Goal: Task Accomplishment & Management: Use online tool/utility

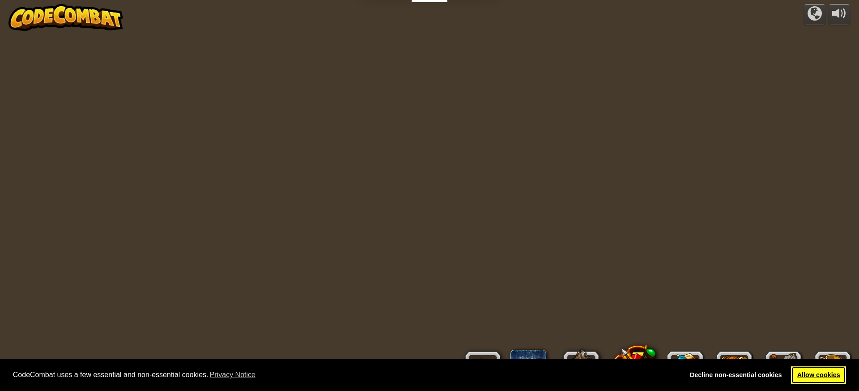
click at [828, 375] on link "Allow cookies" at bounding box center [818, 375] width 55 height 18
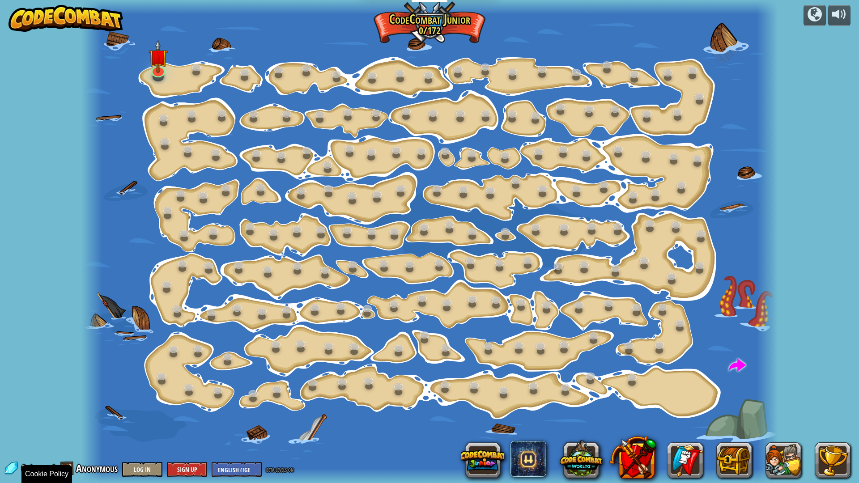
drag, startPoint x: 81, startPoint y: 483, endPoint x: 0, endPoint y: 483, distance: 81.0
drag, startPoint x: 515, startPoint y: 234, endPoint x: 859, endPoint y: 476, distance: 419.7
click at [775, 390] on div "powered by Step Change (Locked) Change step arguments. Go Smart (Locked) Now we…" at bounding box center [429, 241] width 859 height 483
drag, startPoint x: 677, startPoint y: 232, endPoint x: 384, endPoint y: 28, distance: 356.4
drag, startPoint x: 384, startPoint y: 28, endPoint x: 855, endPoint y: 163, distance: 489.2
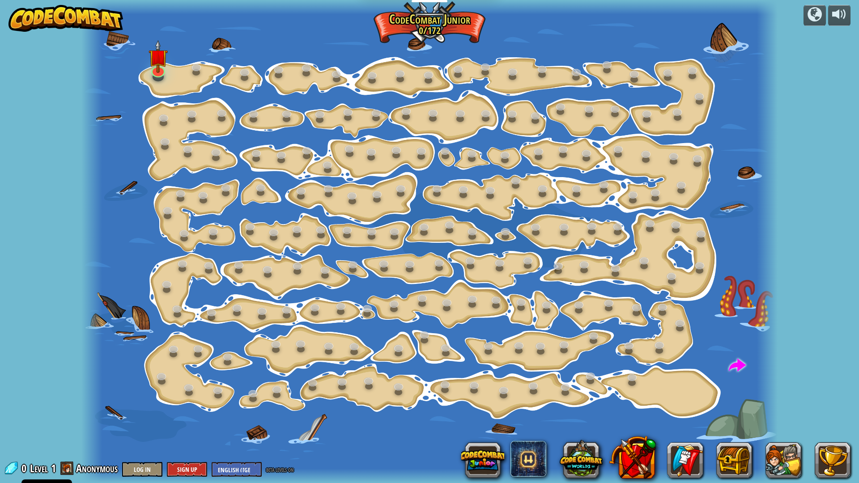
drag, startPoint x: 855, startPoint y: 163, endPoint x: 534, endPoint y: 161, distance: 320.8
click at [534, 161] on div at bounding box center [429, 241] width 697 height 483
click at [430, 153] on link at bounding box center [422, 151] width 18 height 18
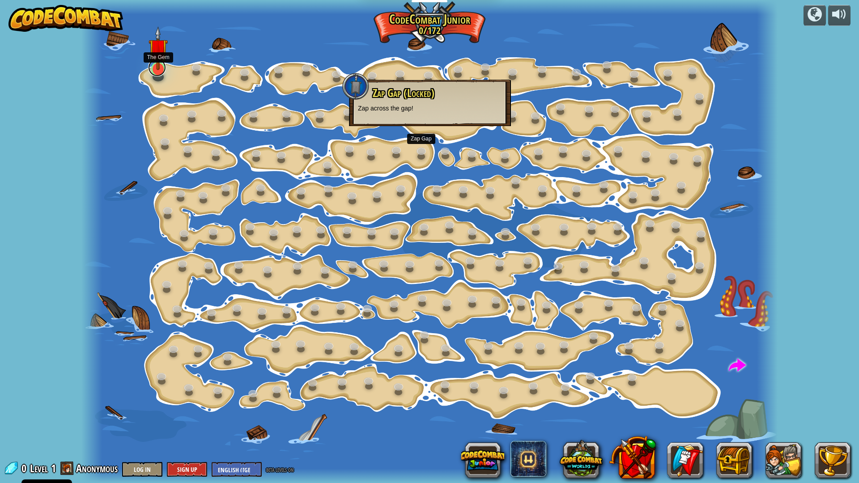
click at [150, 72] on link at bounding box center [157, 68] width 18 height 18
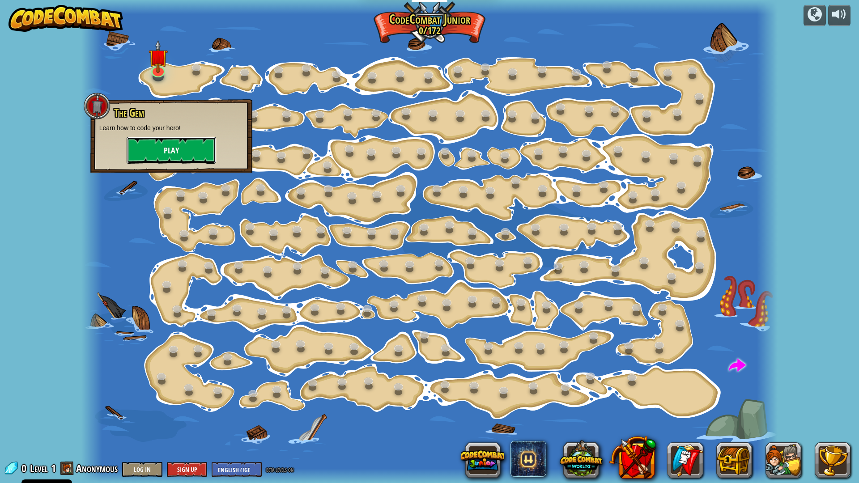
drag, startPoint x: 149, startPoint y: 152, endPoint x: 153, endPoint y: 149, distance: 5.1
click at [153, 149] on button "Play" at bounding box center [171, 150] width 89 height 27
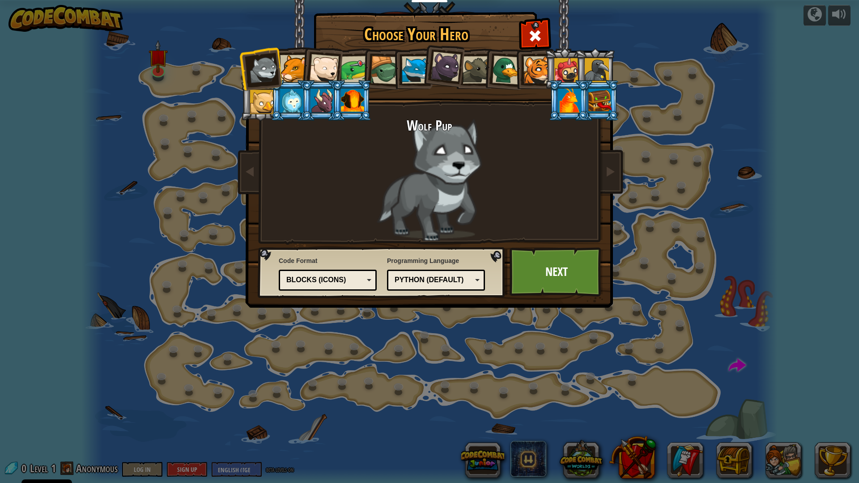
click at [346, 95] on div at bounding box center [352, 101] width 23 height 24
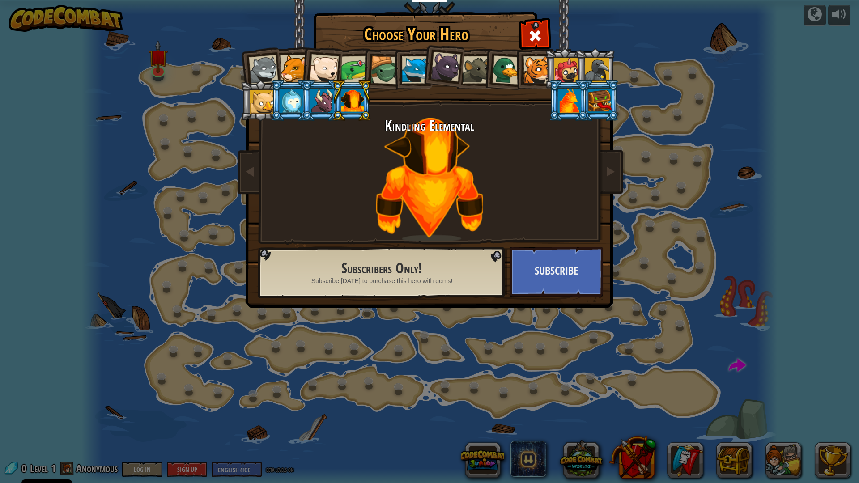
click at [259, 64] on div at bounding box center [264, 70] width 30 height 30
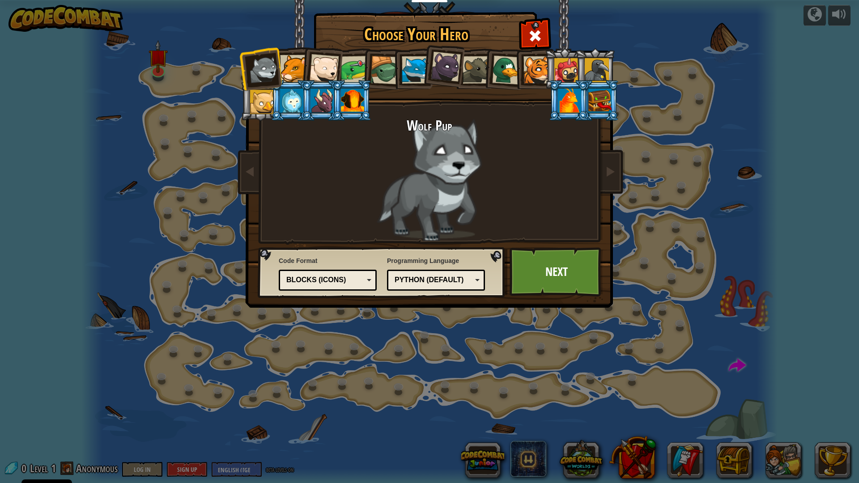
click at [562, 50] on li at bounding box center [565, 68] width 40 height 41
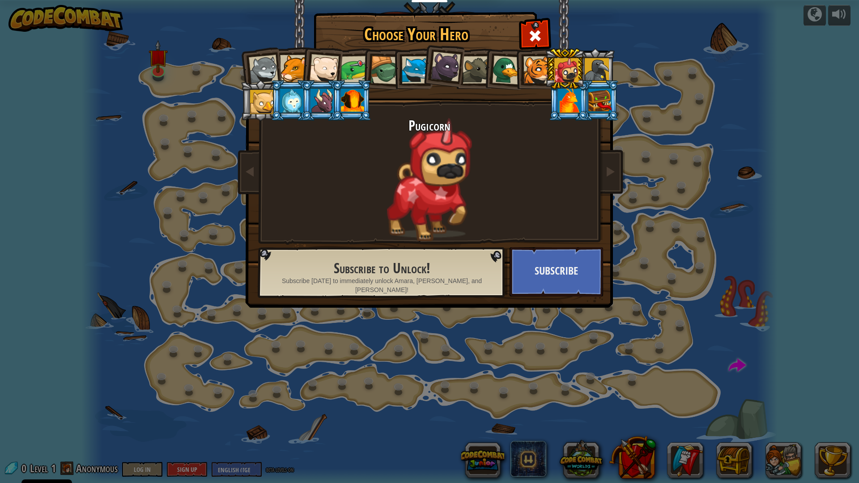
click at [466, 77] on div at bounding box center [476, 69] width 27 height 27
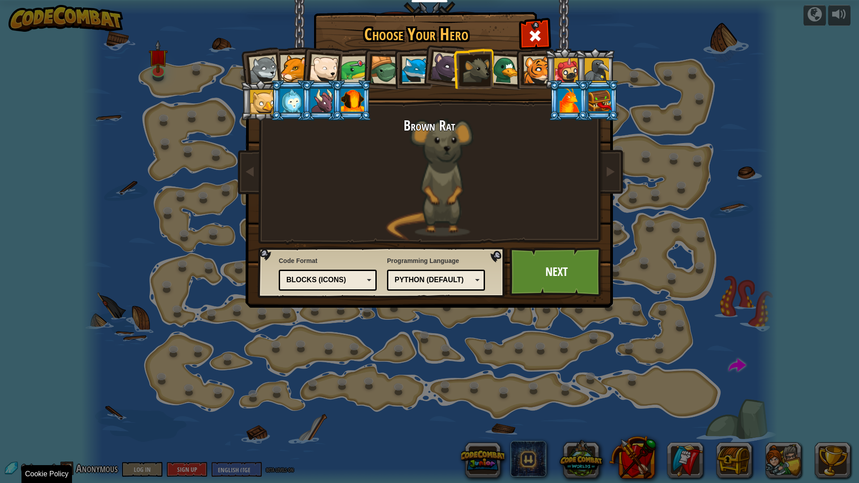
drag, startPoint x: 450, startPoint y: 483, endPoint x: 615, endPoint y: 324, distance: 228.8
click at [499, 390] on div "Choose Your Hero 0 Wolf Pup Cougar Polar Bear Cub Frog Turtle Blue Fox Panther …" at bounding box center [429, 241] width 859 height 483
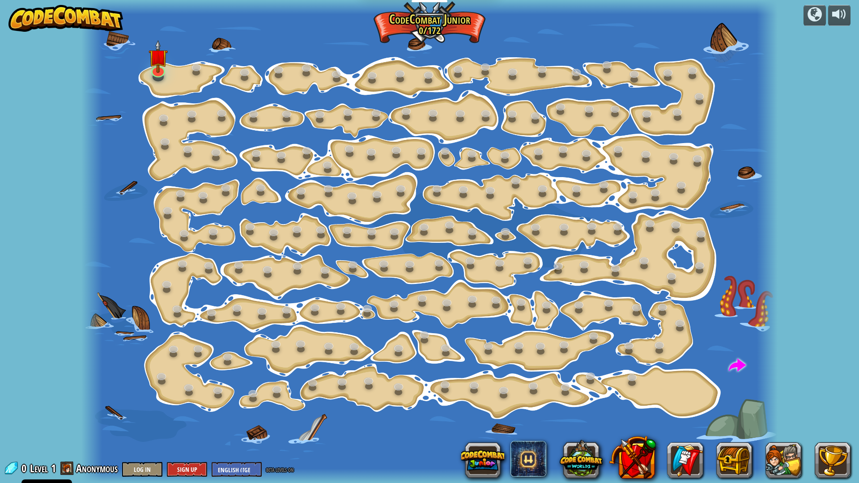
drag, startPoint x: 481, startPoint y: 134, endPoint x: 0, endPoint y: 2, distance: 498.8
drag, startPoint x: 0, startPoint y: 2, endPoint x: 237, endPoint y: 65, distance: 245.0
drag, startPoint x: 237, startPoint y: 65, endPoint x: 165, endPoint y: 83, distance: 74.1
drag, startPoint x: 165, startPoint y: 83, endPoint x: 166, endPoint y: 68, distance: 14.8
click at [166, 68] on div "Step Change (Locked) Change step arguments. Go Smart (Locked) Now we're really …" at bounding box center [429, 241] width 697 height 483
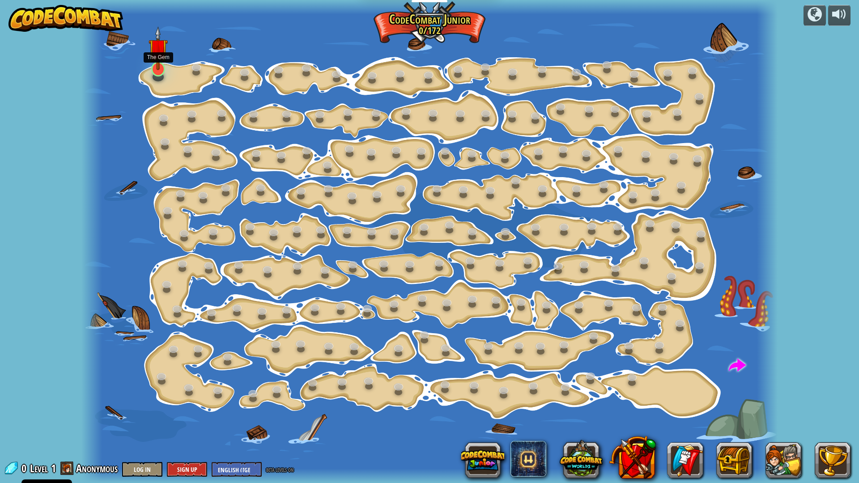
click at [166, 68] on img at bounding box center [158, 48] width 19 height 44
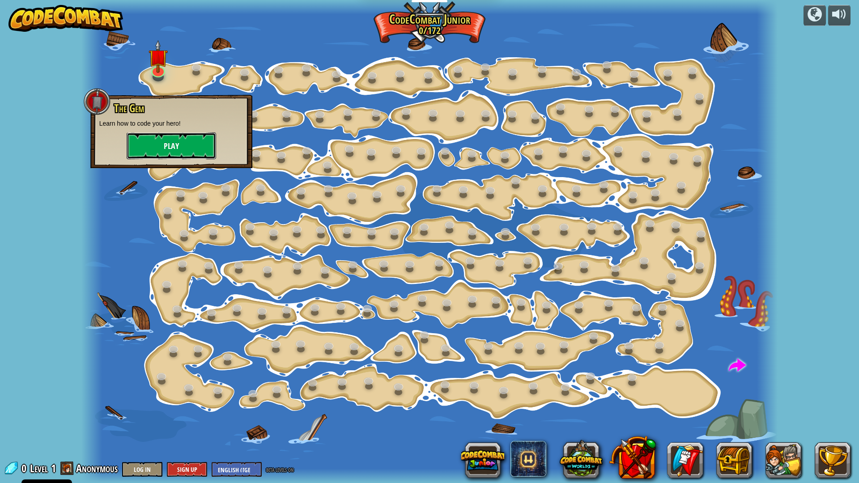
drag, startPoint x: 158, startPoint y: 143, endPoint x: 159, endPoint y: 148, distance: 5.2
click at [159, 148] on button "Play" at bounding box center [171, 145] width 89 height 27
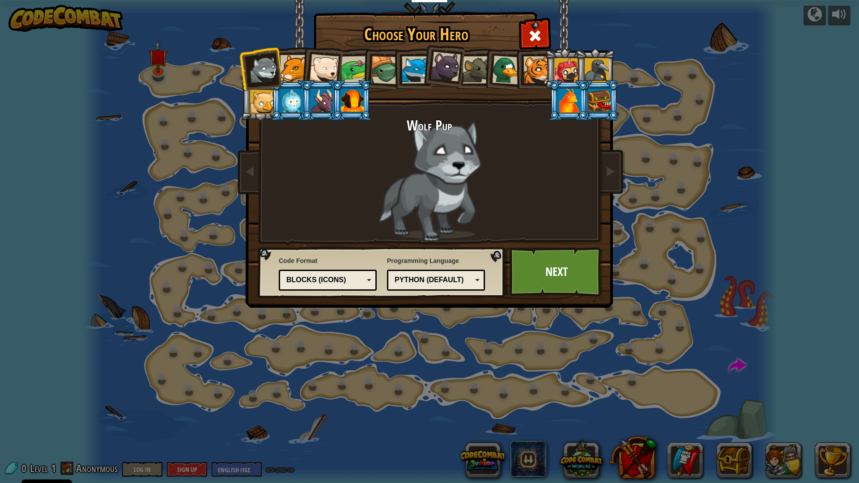
drag, startPoint x: 539, startPoint y: 123, endPoint x: 503, endPoint y: 130, distance: 36.5
click at [533, 127] on h2 "Wolf Pup" at bounding box center [430, 126] width 336 height 16
click at [349, 97] on div at bounding box center [352, 101] width 23 height 24
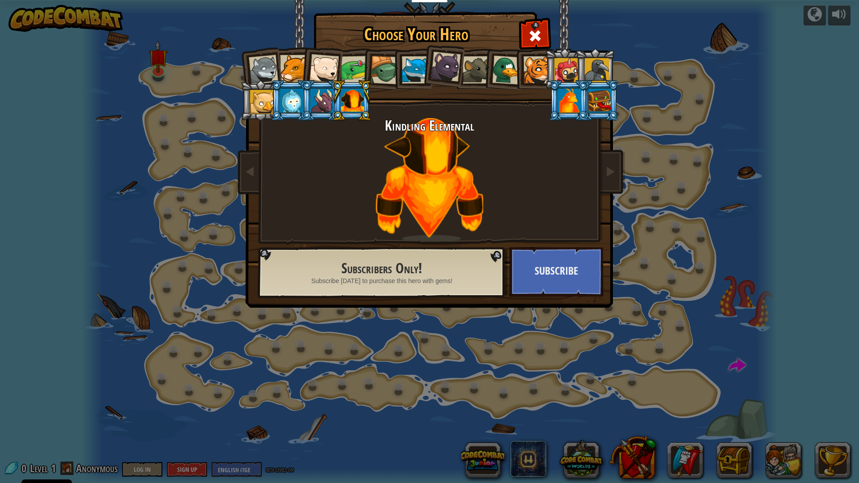
click at [471, 62] on div at bounding box center [476, 69] width 27 height 27
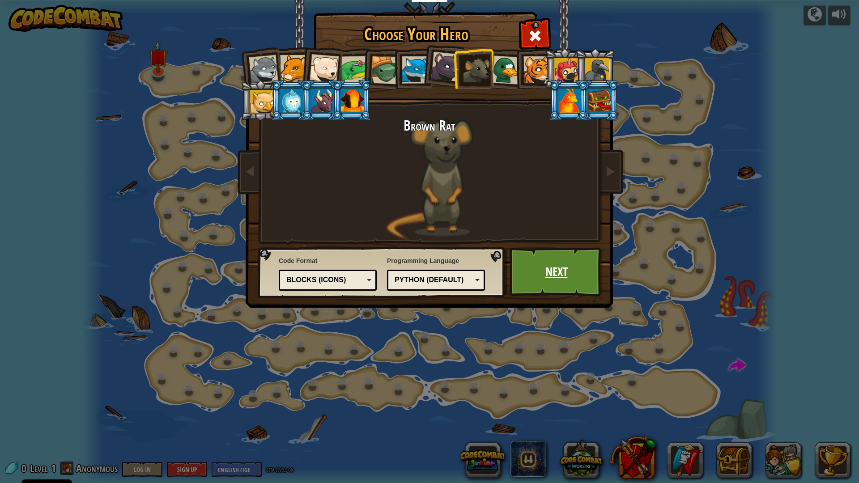
drag, startPoint x: 566, startPoint y: 287, endPoint x: 571, endPoint y: 277, distance: 11.6
click at [571, 277] on link "Next" at bounding box center [557, 271] width 94 height 49
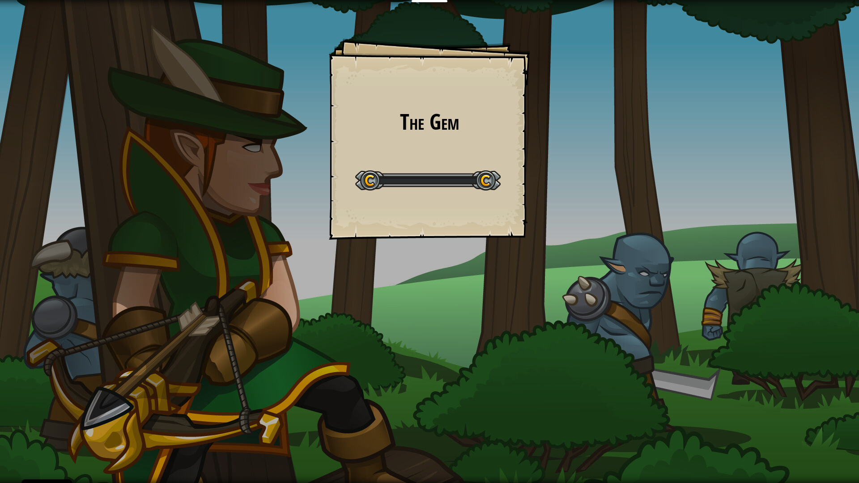
click at [568, 261] on div "The Gem Goals Start Level Error loading from server. Try refreshing the page. Y…" at bounding box center [429, 241] width 859 height 483
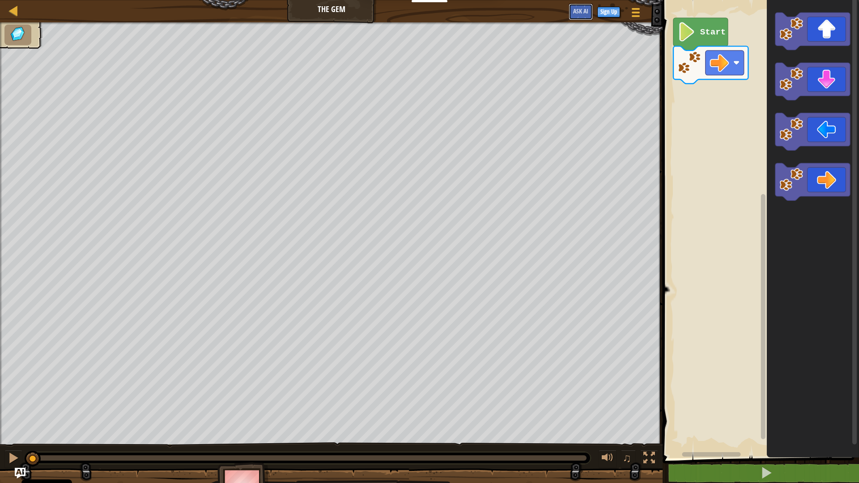
click at [790, 0] on div "Map The Gem Game Menu Sign Up Ask AI 1 הההההההההההההההההההההההההההההההההההההההה…" at bounding box center [429, 241] width 859 height 483
click at [569, 4] on button "Ask AI" at bounding box center [581, 12] width 24 height 17
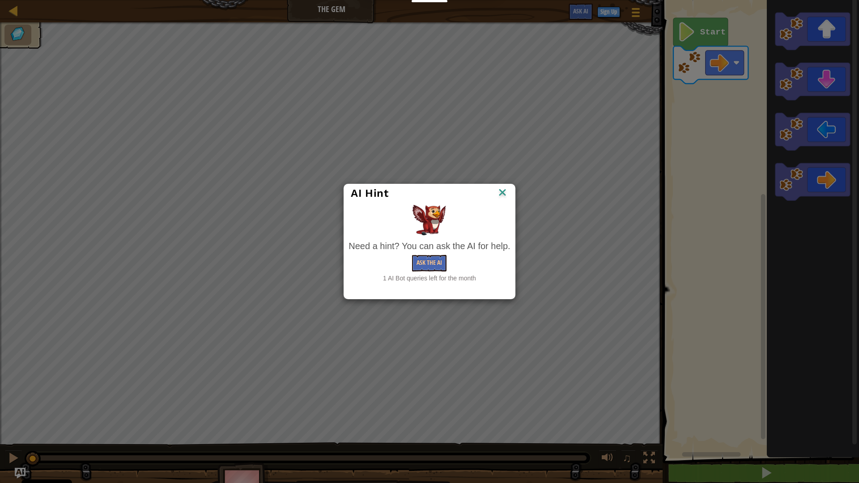
drag, startPoint x: 0, startPoint y: 61, endPoint x: 467, endPoint y: 0, distance: 471.1
click at [420, 261] on button "Ask the AI" at bounding box center [429, 263] width 34 height 17
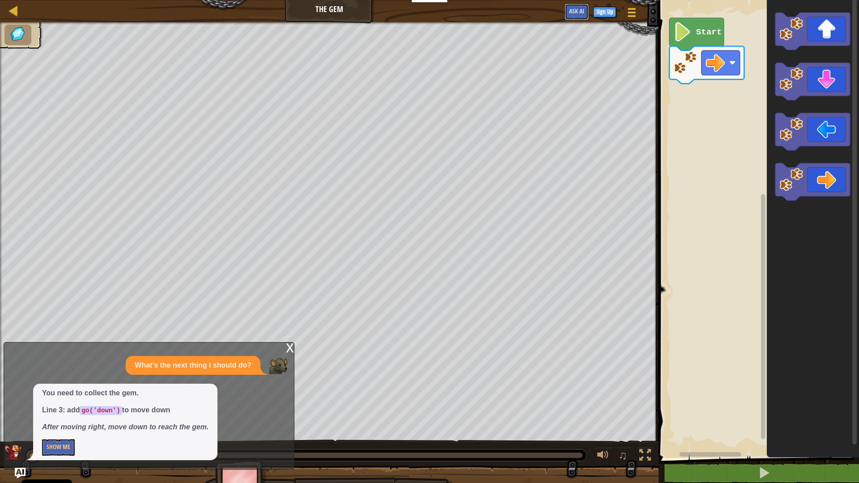
click at [565, 4] on button "Ask AI" at bounding box center [577, 12] width 24 height 17
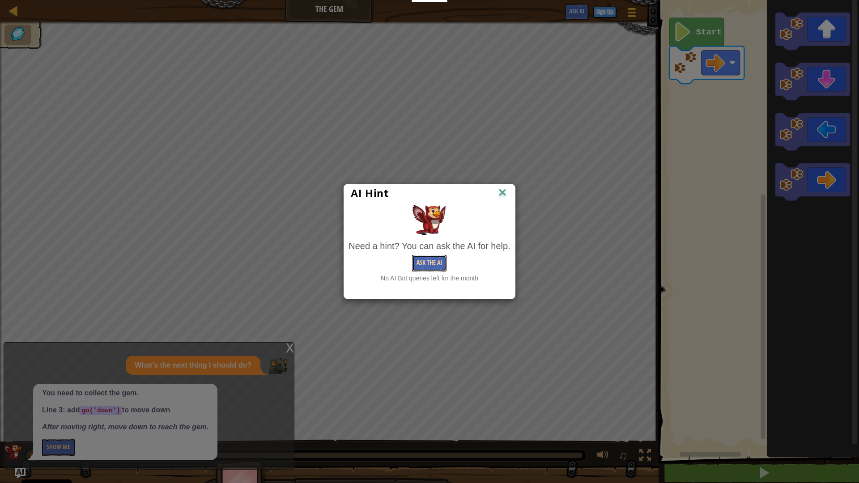
click at [417, 265] on button "Ask the AI" at bounding box center [429, 263] width 34 height 17
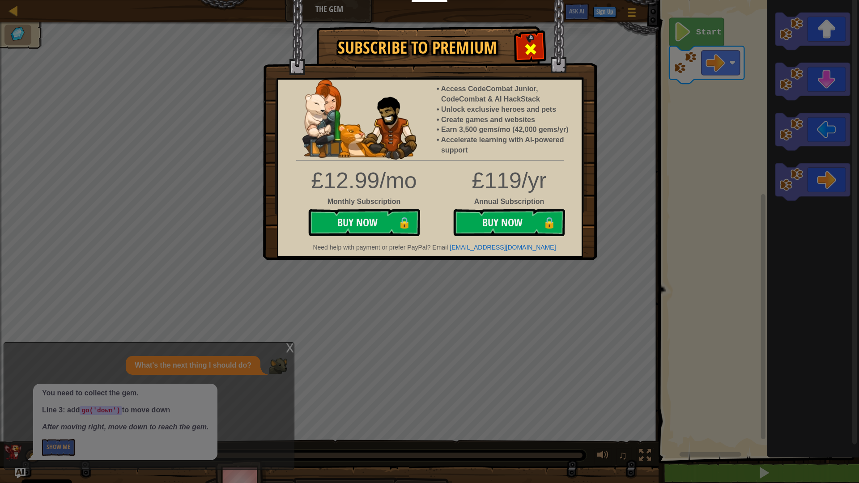
drag, startPoint x: 859, startPoint y: 483, endPoint x: 528, endPoint y: 49, distance: 545.3
click at [528, 49] on span at bounding box center [531, 49] width 14 height 14
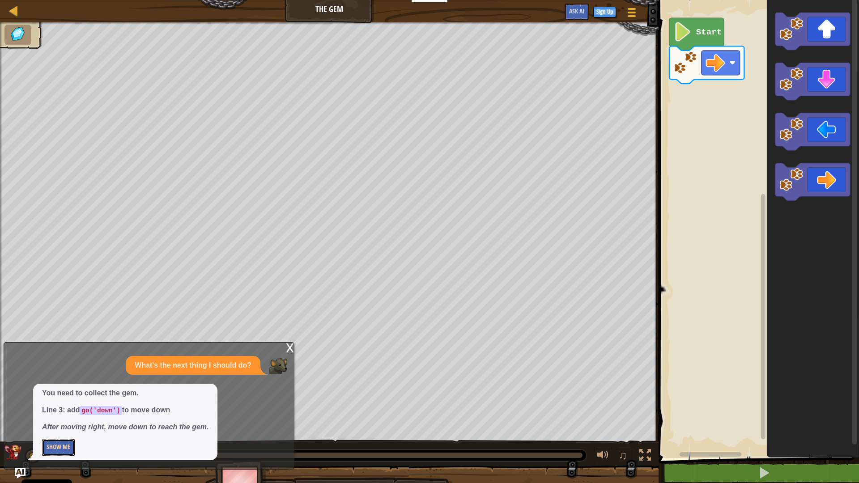
click at [51, 390] on button "Show Me" at bounding box center [58, 447] width 33 height 17
click at [700, 34] on text "Start" at bounding box center [709, 32] width 26 height 10
click at [693, 43] on icon "Blockly Workspace" at bounding box center [696, 34] width 55 height 33
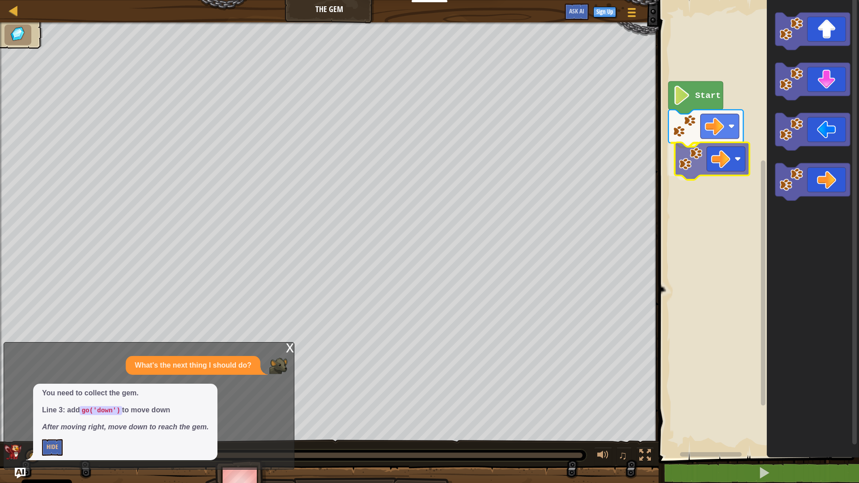
click at [732, 156] on div "Start" at bounding box center [757, 227] width 203 height 463
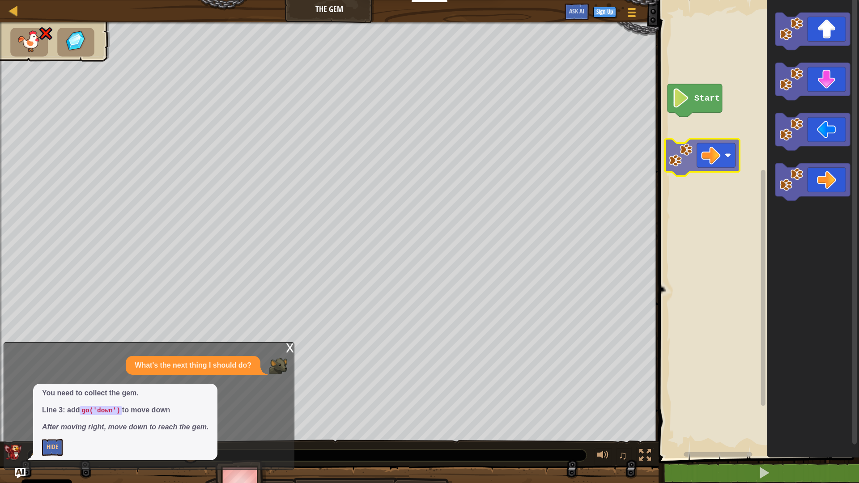
click at [711, 158] on div "Start" at bounding box center [757, 227] width 203 height 463
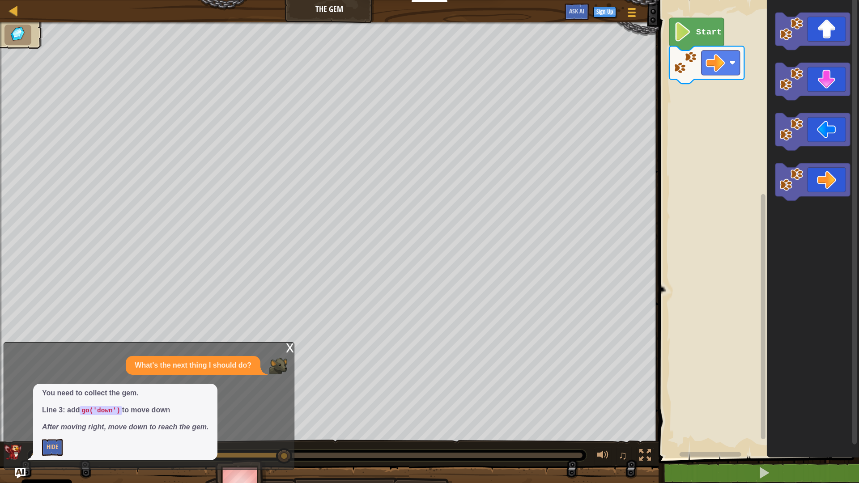
click at [707, 31] on text "Start" at bounding box center [709, 32] width 26 height 10
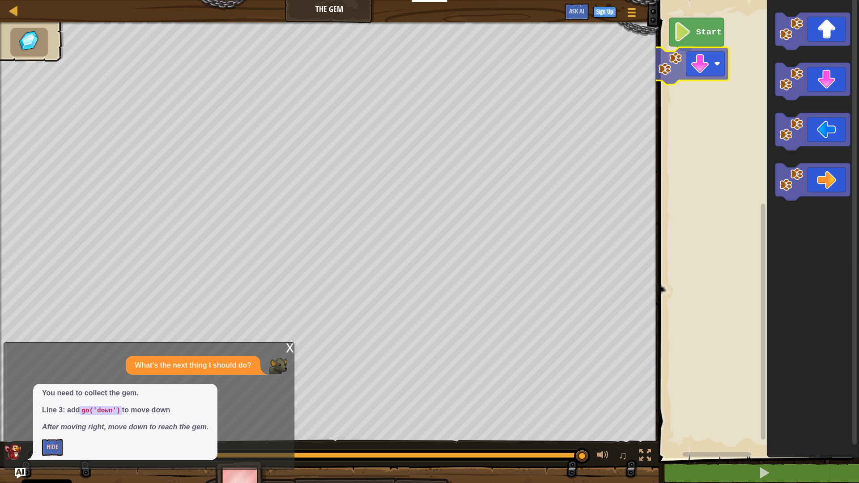
click at [722, 68] on div "Start" at bounding box center [757, 227] width 203 height 463
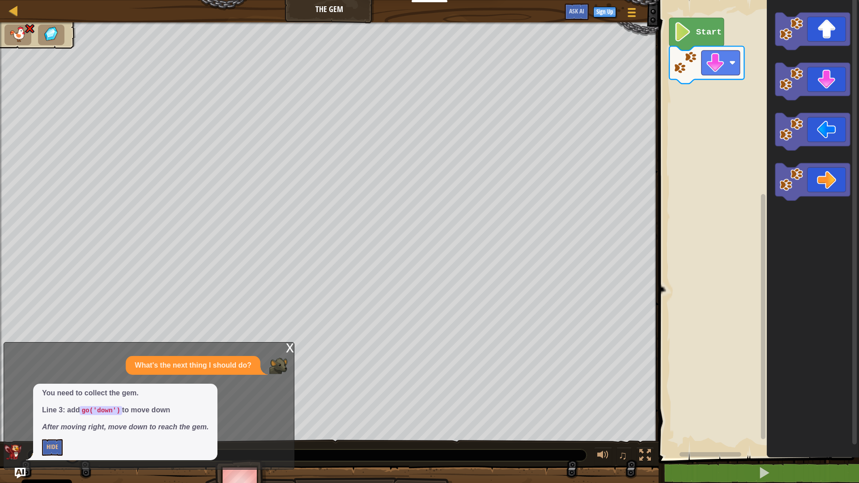
click at [693, 36] on icon "Blockly Workspace" at bounding box center [696, 34] width 55 height 33
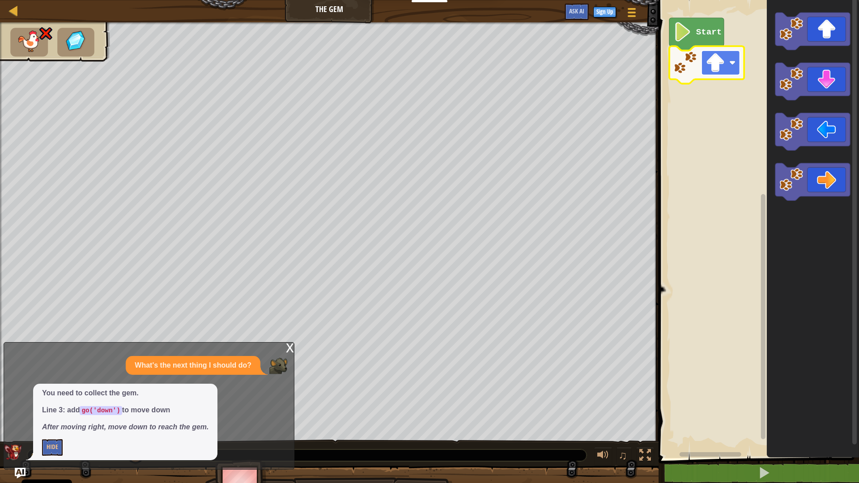
click at [718, 61] on image "Blockly Workspace" at bounding box center [715, 62] width 19 height 19
click at [737, 55] on rect "Blockly Workspace" at bounding box center [720, 63] width 38 height 25
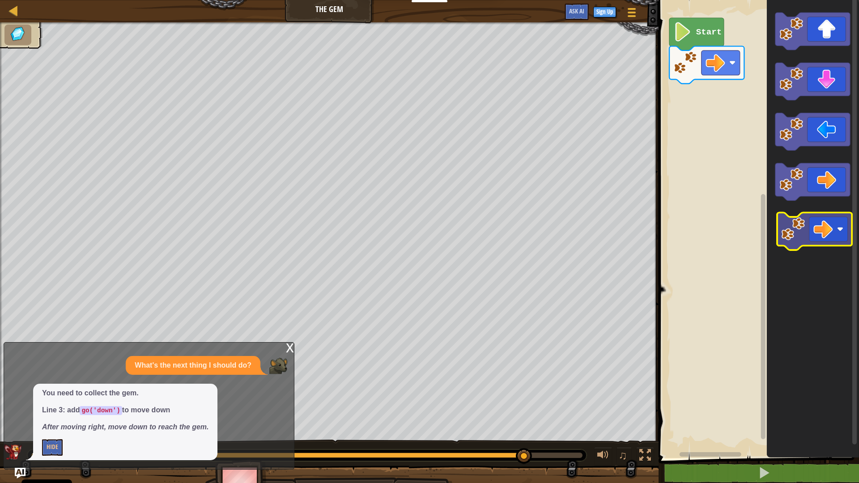
click at [822, 230] on icon "Blockly Workspace" at bounding box center [812, 227] width 92 height 463
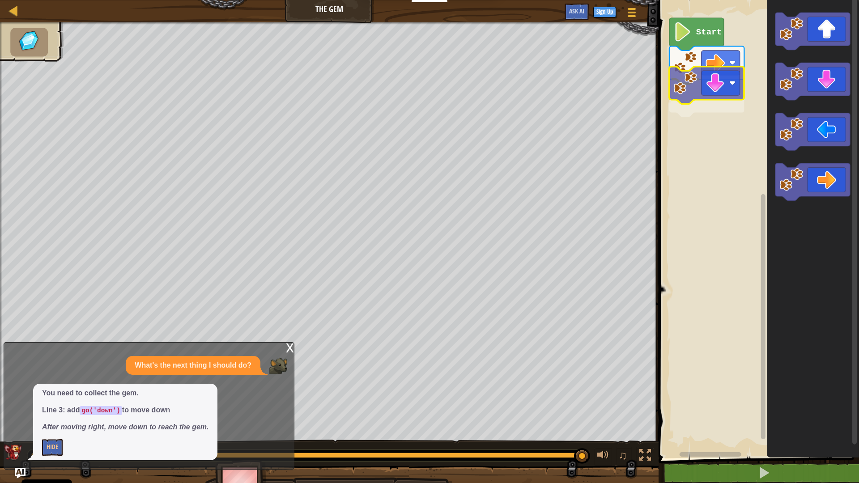
click at [687, 85] on div "Start" at bounding box center [757, 227] width 203 height 463
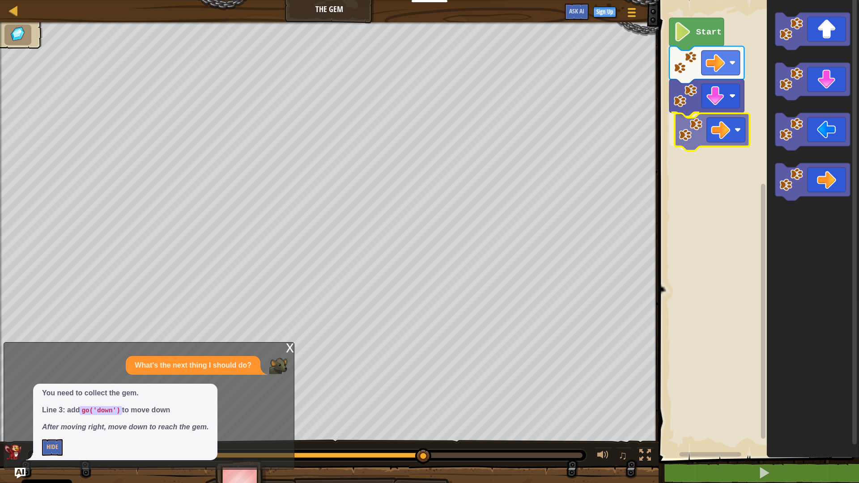
click at [692, 125] on div "Start" at bounding box center [757, 227] width 203 height 463
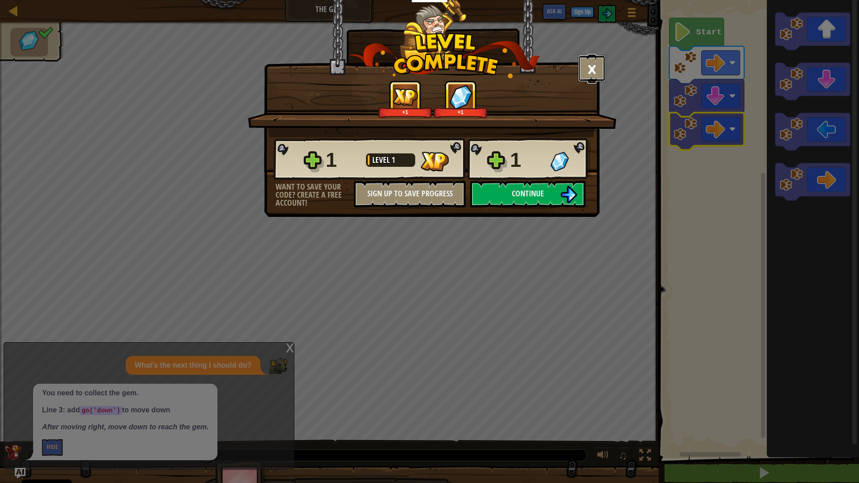
click at [590, 66] on button "×" at bounding box center [592, 68] width 28 height 27
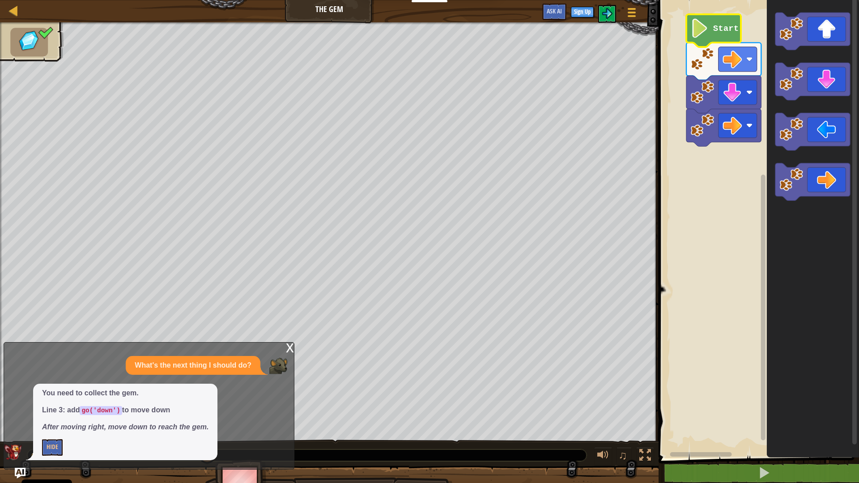
click at [700, 32] on image "Blockly Workspace" at bounding box center [699, 28] width 18 height 19
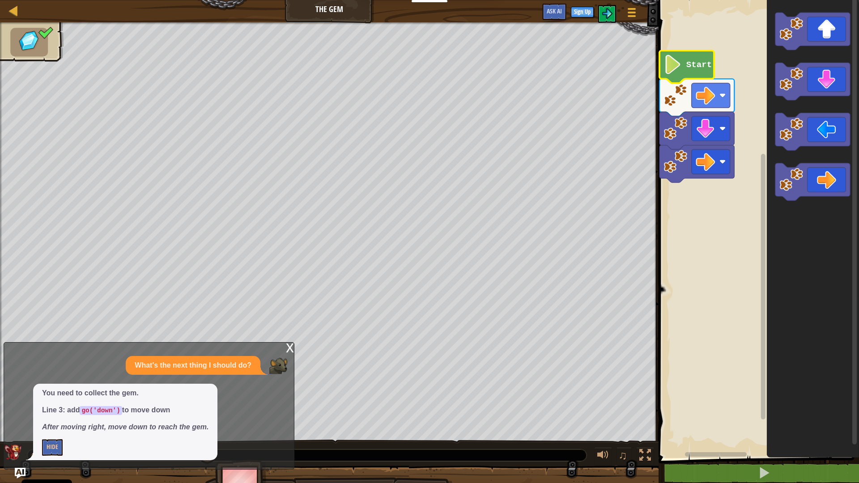
drag, startPoint x: 147, startPoint y: 483, endPoint x: 0, endPoint y: 483, distance: 146.8
drag, startPoint x: 0, startPoint y: 483, endPoint x: 13, endPoint y: 10, distance: 473.1
drag, startPoint x: 13, startPoint y: 10, endPoint x: 859, endPoint y: 483, distance: 969.0
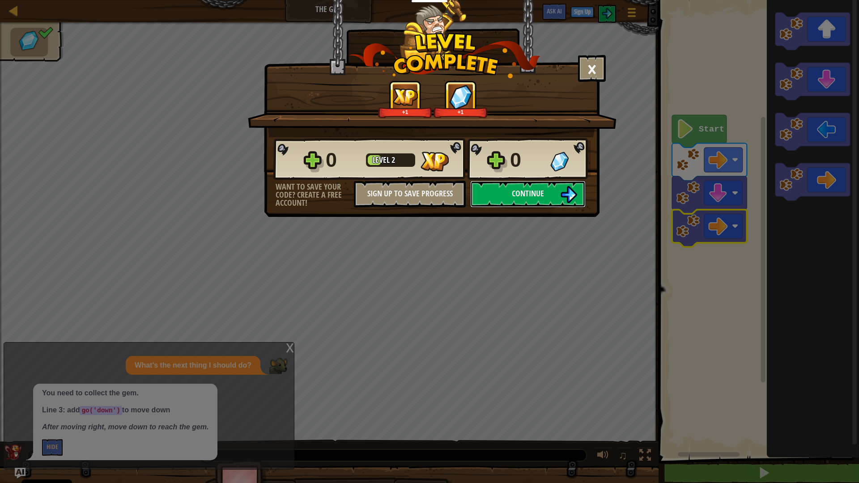
drag, startPoint x: 528, startPoint y: 189, endPoint x: 511, endPoint y: 180, distance: 19.6
drag, startPoint x: 556, startPoint y: 167, endPoint x: 553, endPoint y: 179, distance: 11.6
drag, startPoint x: 553, startPoint y: 179, endPoint x: 550, endPoint y: 189, distance: 11.2
drag, startPoint x: 550, startPoint y: 190, endPoint x: 551, endPoint y: 198, distance: 8.1
click at [551, 198] on button "Continue" at bounding box center [527, 194] width 115 height 27
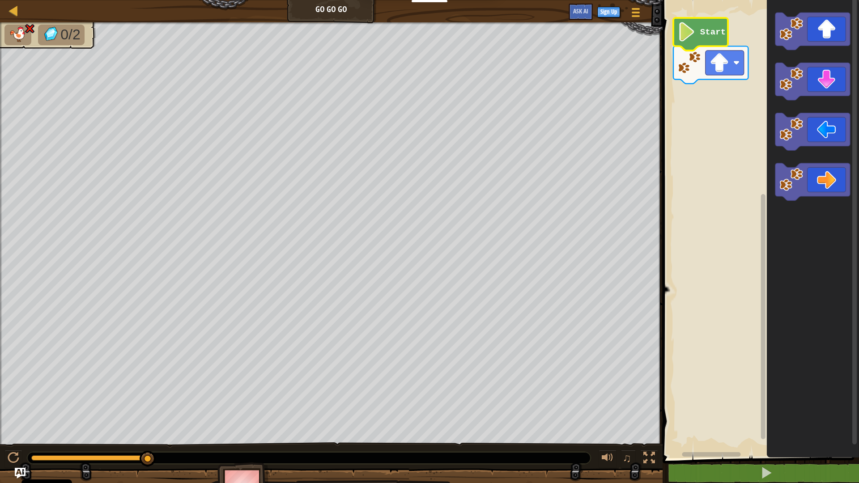
click at [682, 46] on icon "Blockly Workspace" at bounding box center [700, 34] width 55 height 33
click at [734, 123] on div "Start" at bounding box center [759, 227] width 199 height 463
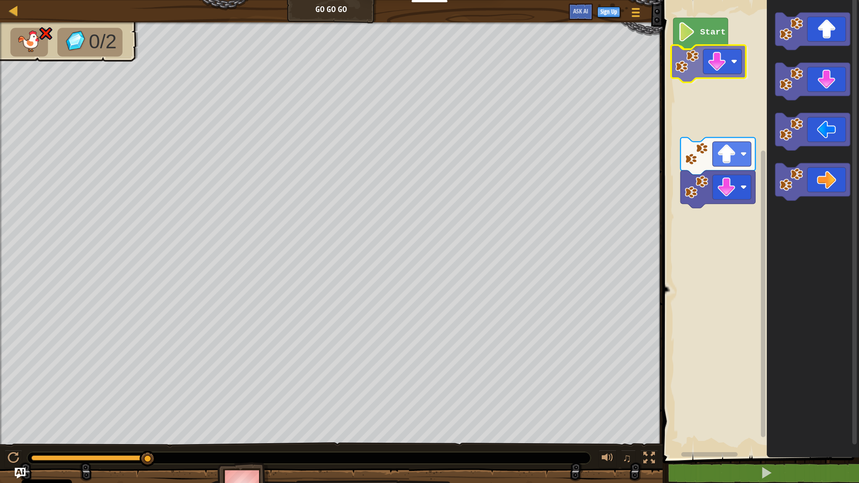
click at [702, 63] on div "Start" at bounding box center [759, 227] width 199 height 463
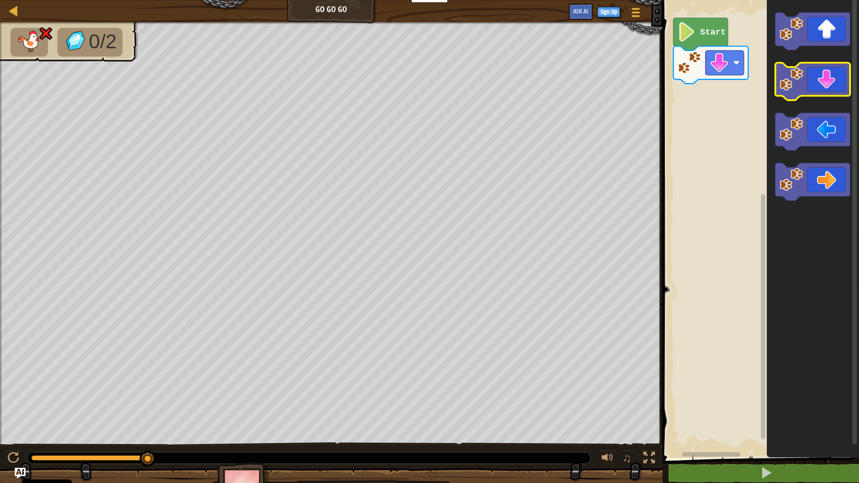
click at [806, 94] on icon "Blockly Workspace" at bounding box center [812, 82] width 75 height 38
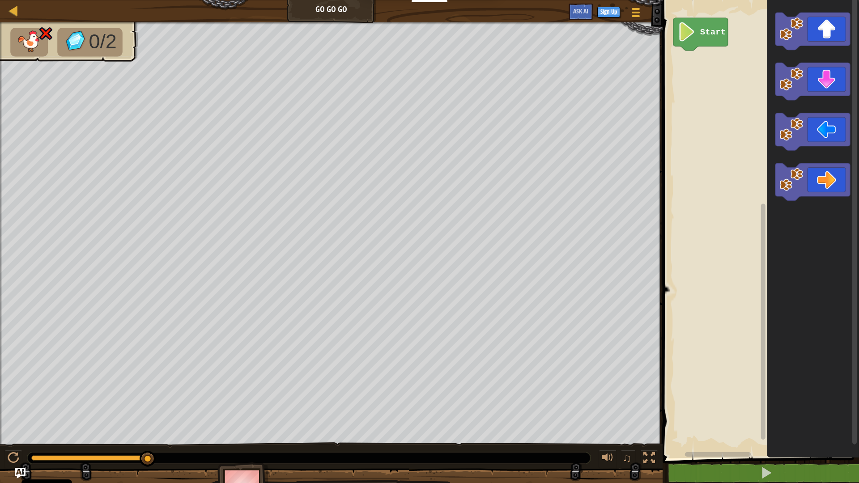
click at [778, 26] on icon "Blockly Workspace" at bounding box center [813, 227] width 92 height 463
click at [755, 58] on div "Start" at bounding box center [759, 227] width 199 height 463
click at [708, 43] on div "Start" at bounding box center [759, 227] width 199 height 463
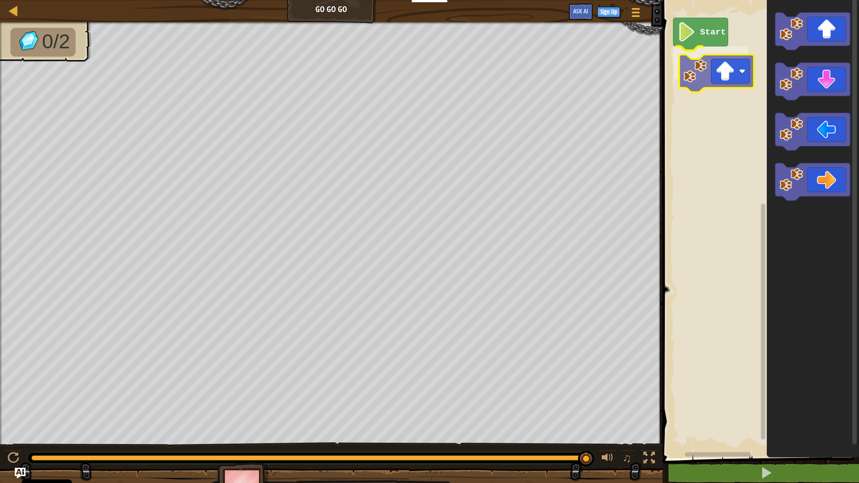
click at [728, 69] on div "Start" at bounding box center [759, 227] width 199 height 463
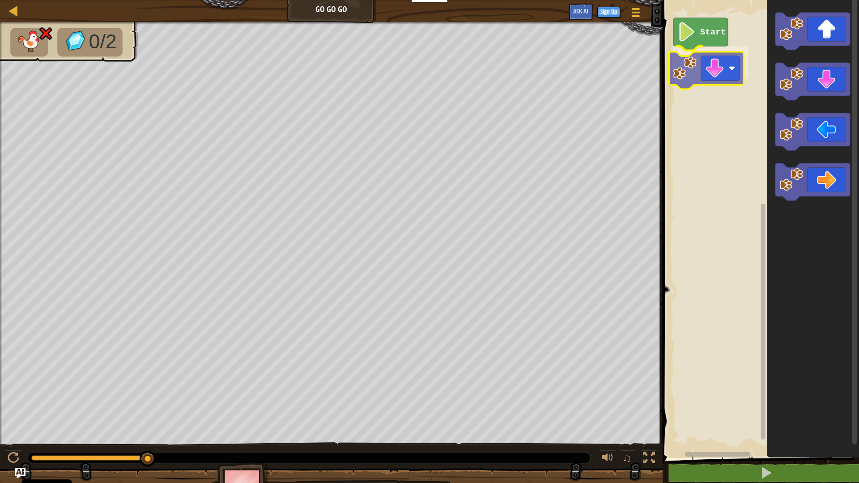
click at [687, 61] on div "Start" at bounding box center [759, 227] width 199 height 463
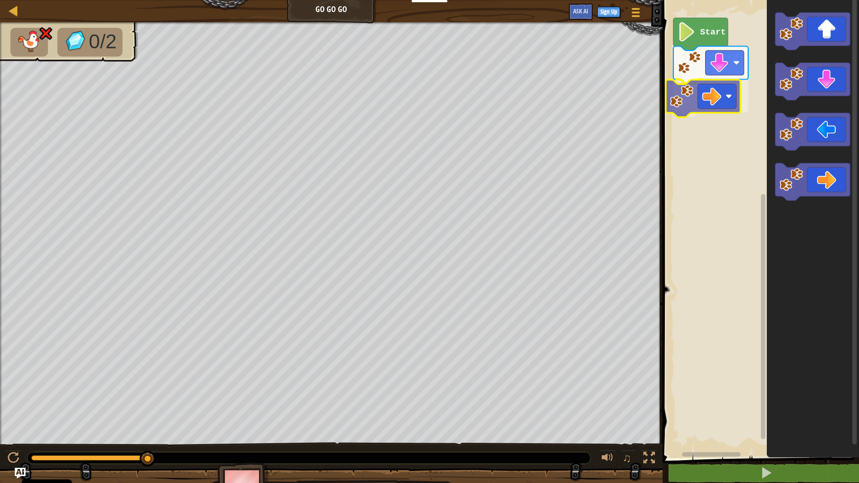
click at [708, 90] on div "Start" at bounding box center [759, 227] width 199 height 463
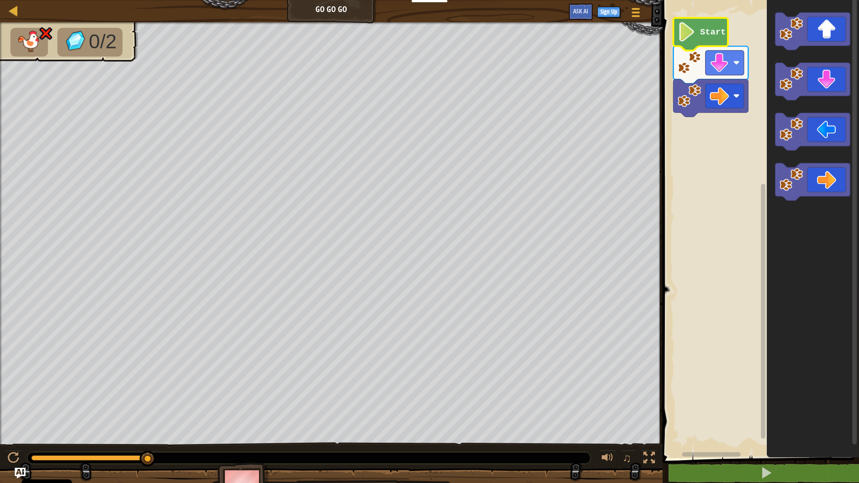
click at [702, 32] on text "Start" at bounding box center [713, 32] width 26 height 10
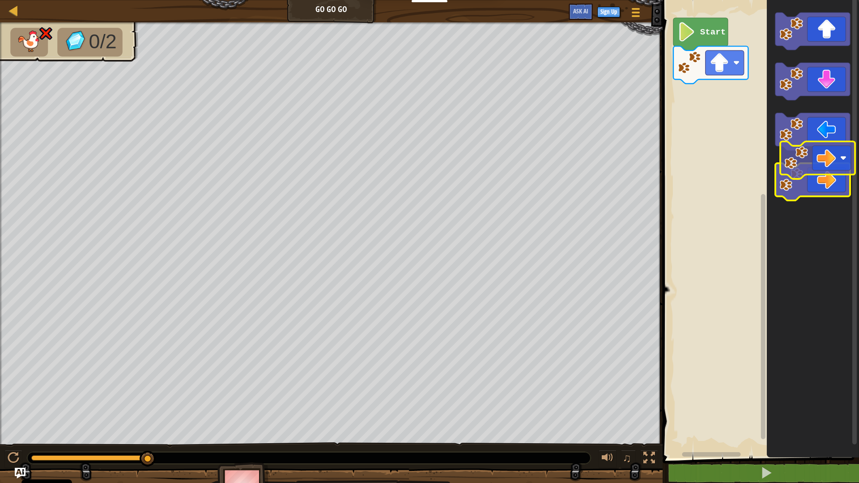
click at [826, 170] on icon "Blockly Workspace" at bounding box center [812, 182] width 75 height 38
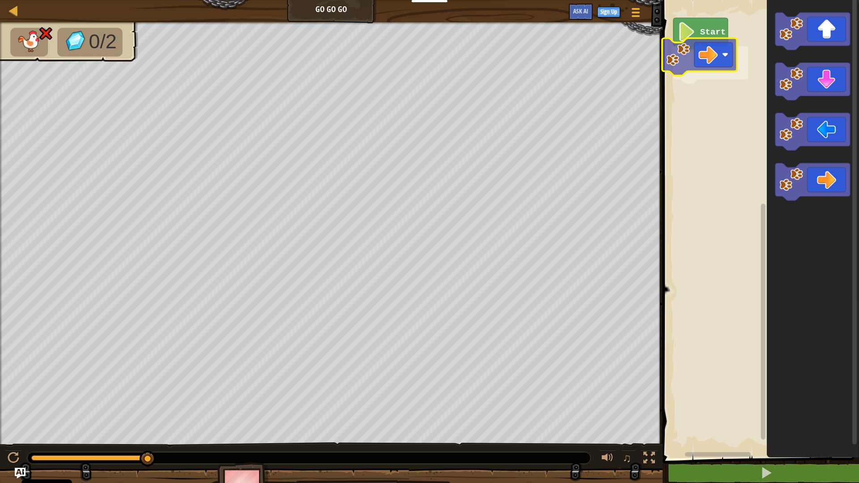
click at [693, 49] on div "Start" at bounding box center [759, 227] width 199 height 463
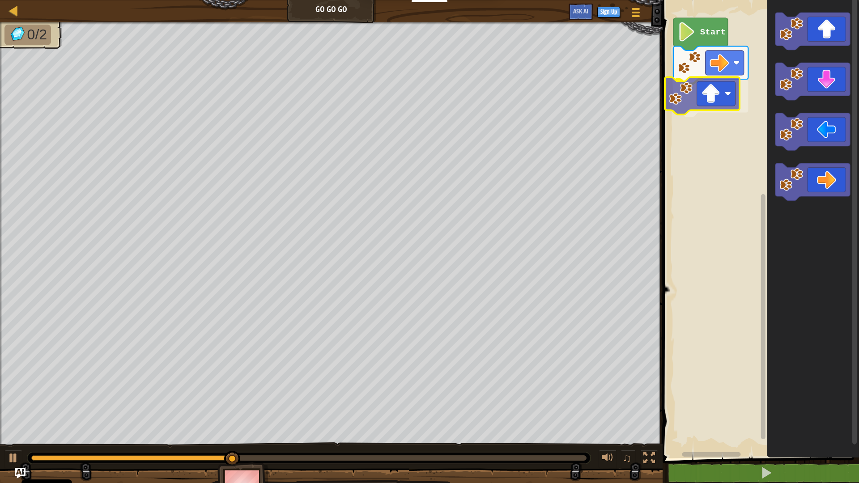
click at [702, 101] on div "Start" at bounding box center [759, 227] width 199 height 463
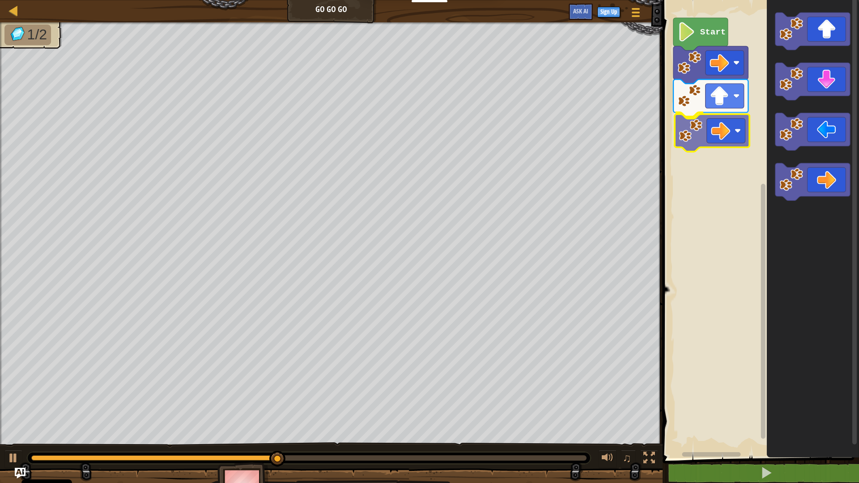
click at [717, 127] on div "Start" at bounding box center [759, 227] width 199 height 463
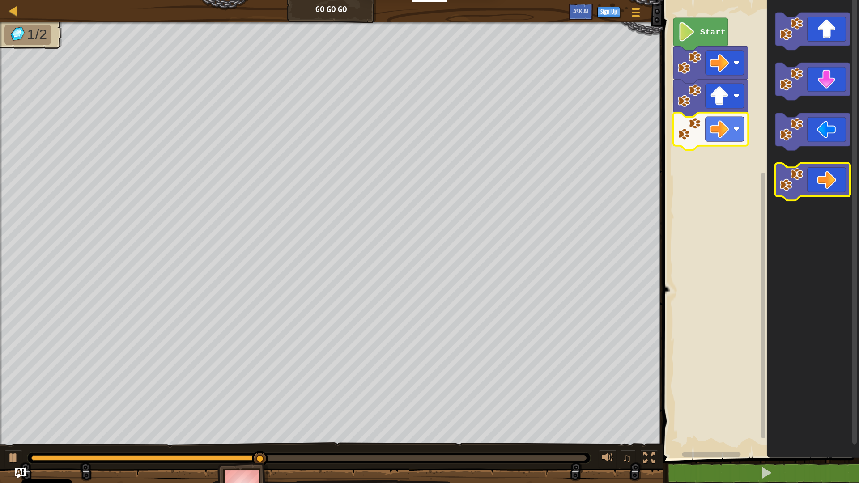
click at [848, 186] on div "Start" at bounding box center [759, 227] width 199 height 463
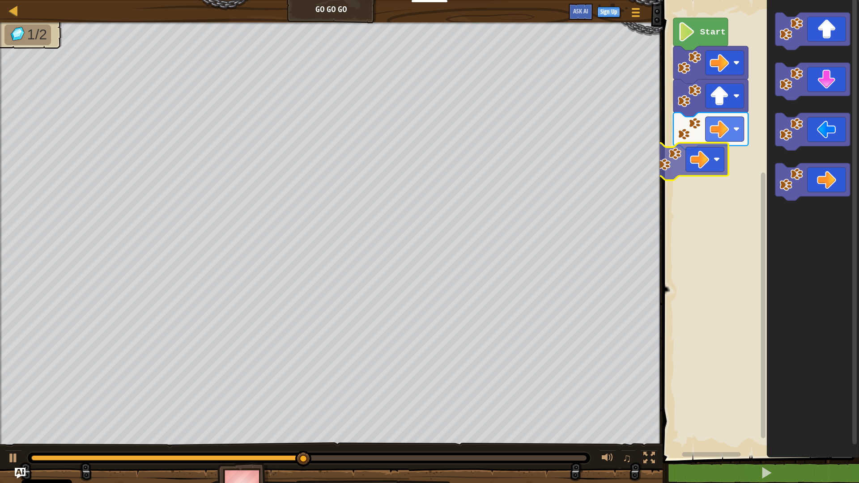
click at [715, 162] on div "Start" at bounding box center [759, 227] width 199 height 463
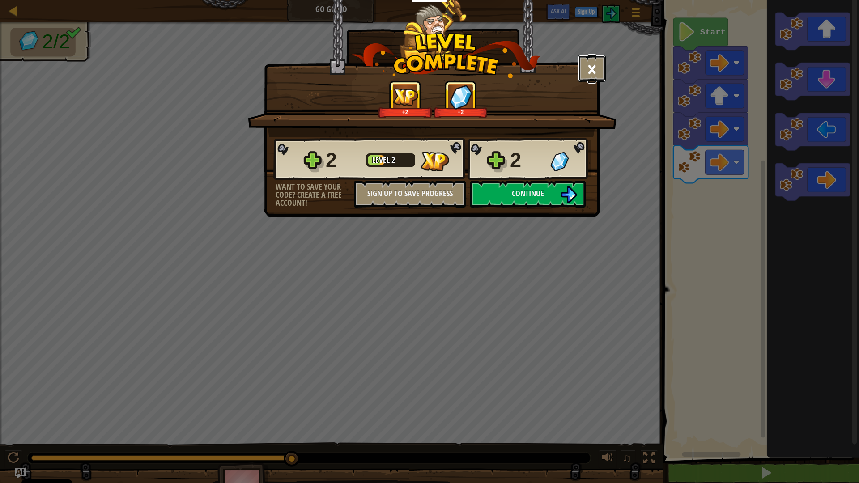
click at [591, 72] on button "×" at bounding box center [592, 68] width 28 height 27
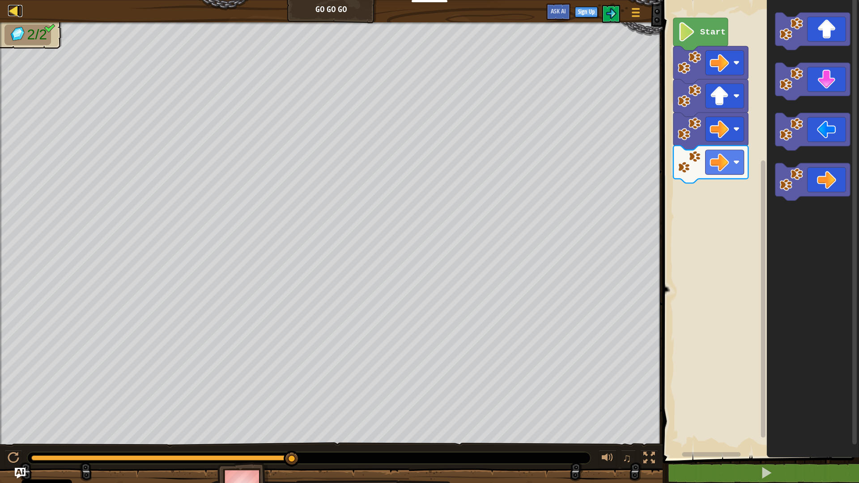
click at [14, 9] on div at bounding box center [13, 10] width 11 height 11
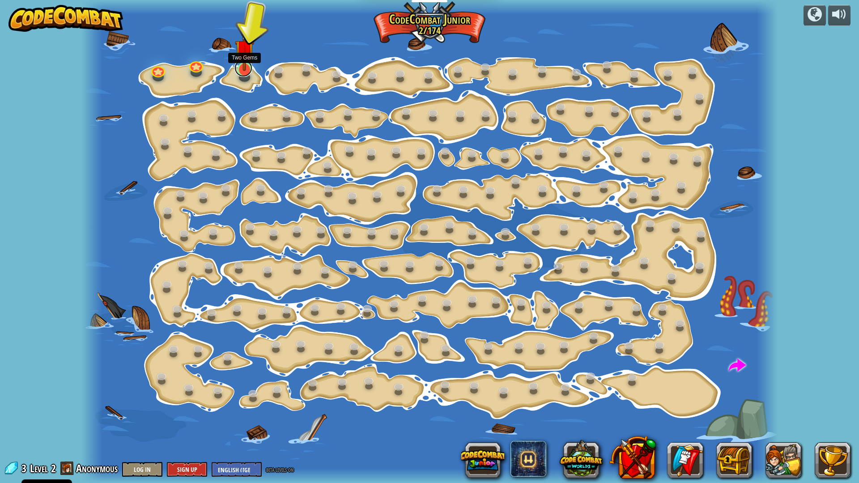
click at [243, 71] on link at bounding box center [243, 68] width 18 height 18
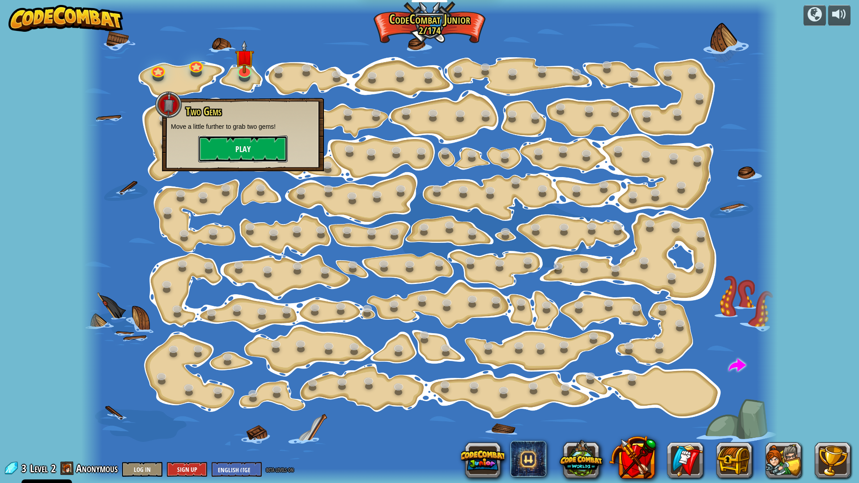
click at [257, 150] on button "Play" at bounding box center [242, 149] width 89 height 27
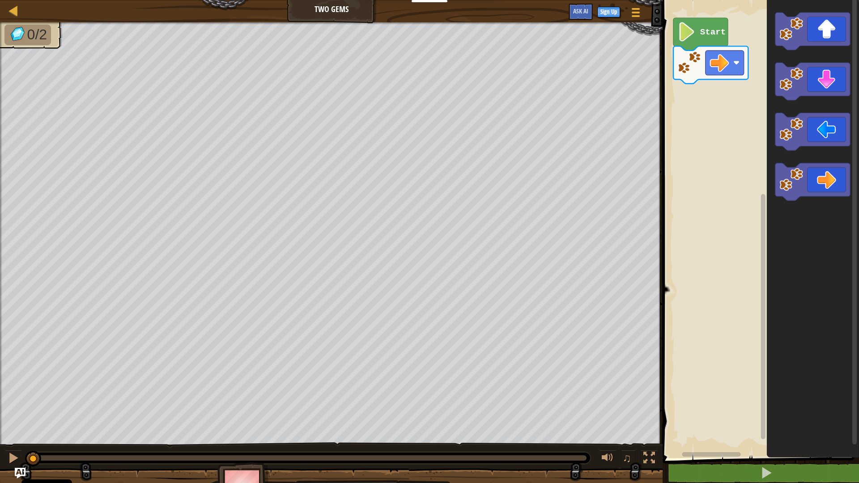
click at [701, 34] on text "Start" at bounding box center [713, 32] width 26 height 10
click at [821, 181] on icon "Blockly Workspace" at bounding box center [812, 182] width 75 height 38
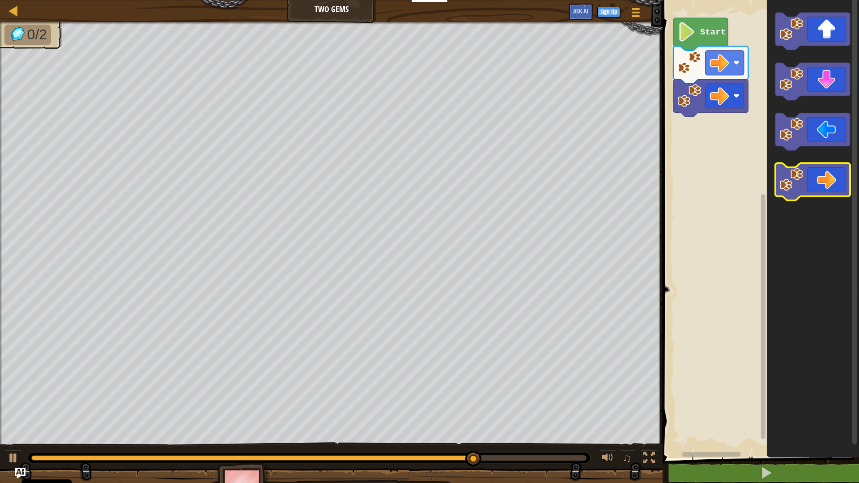
click at [822, 183] on icon "Blockly Workspace" at bounding box center [812, 182] width 75 height 38
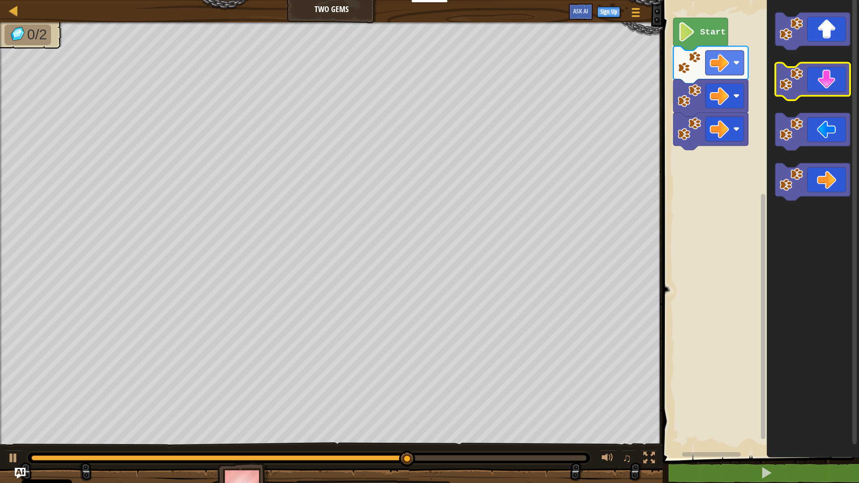
click at [834, 83] on icon "Blockly Workspace" at bounding box center [812, 82] width 75 height 38
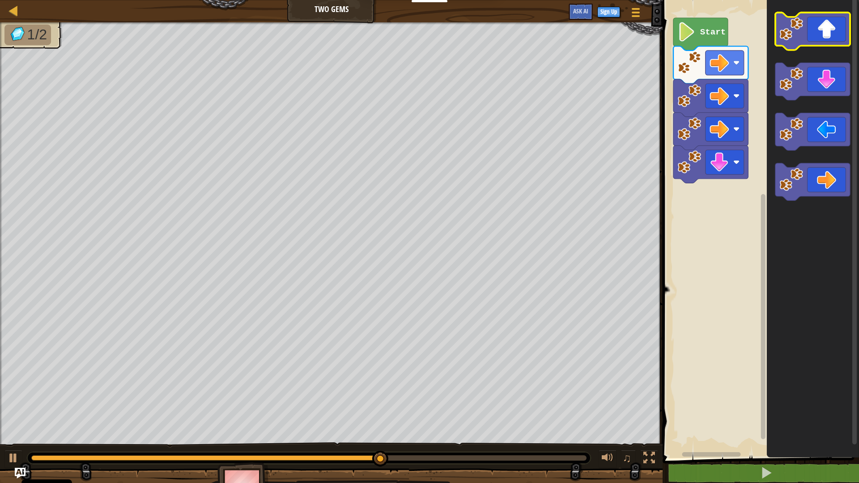
click at [828, 23] on icon "Blockly Workspace" at bounding box center [812, 32] width 75 height 38
click at [826, 30] on icon "Blockly Workspace" at bounding box center [812, 32] width 75 height 38
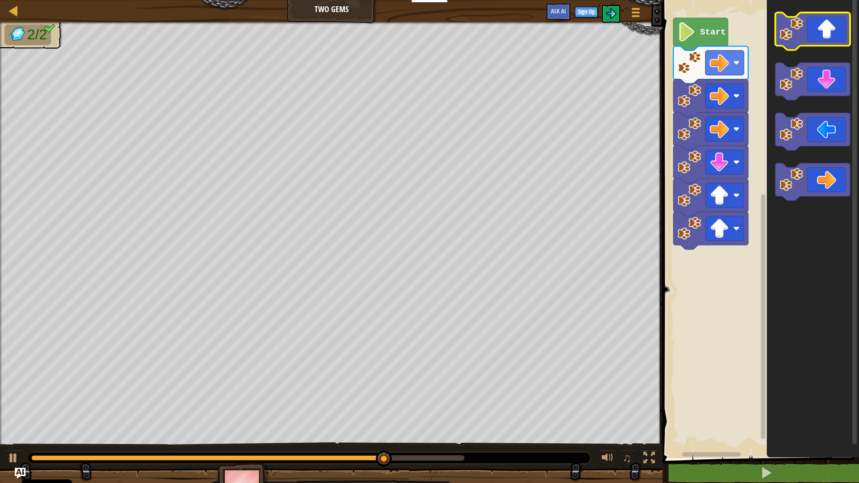
click at [826, 30] on icon "Blockly Workspace" at bounding box center [812, 32] width 75 height 38
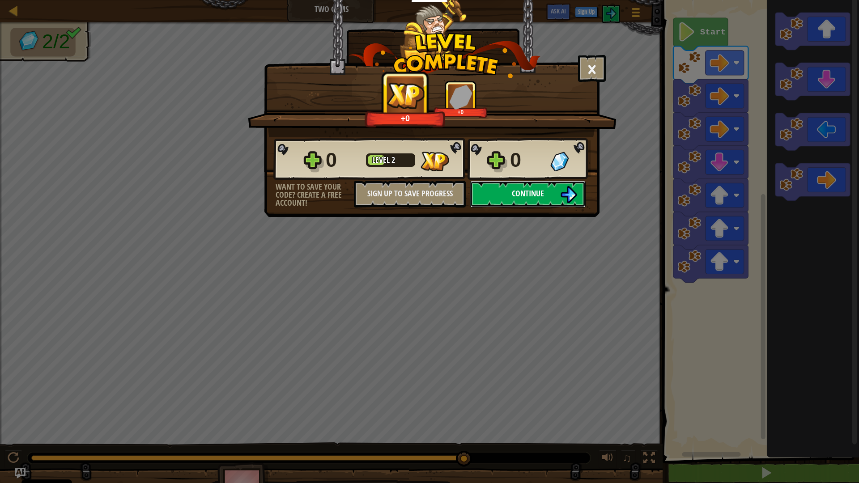
click at [526, 195] on span "Continue" at bounding box center [528, 193] width 32 height 11
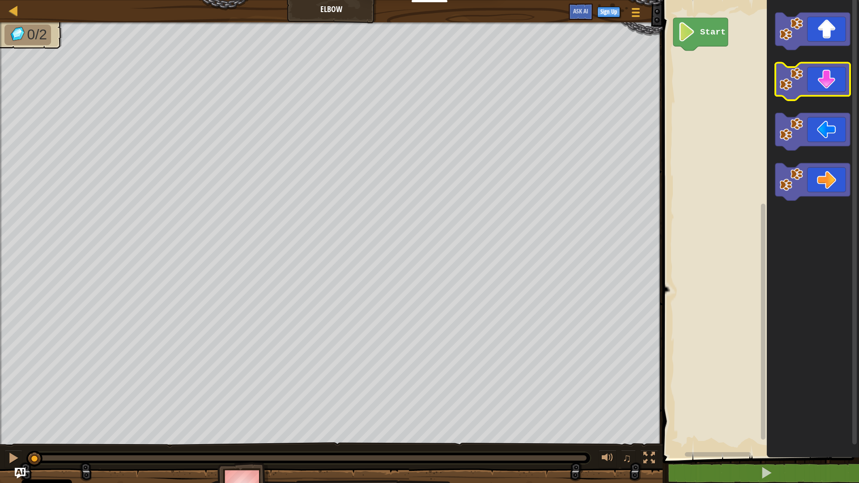
click at [826, 88] on icon "Blockly Workspace" at bounding box center [812, 82] width 75 height 38
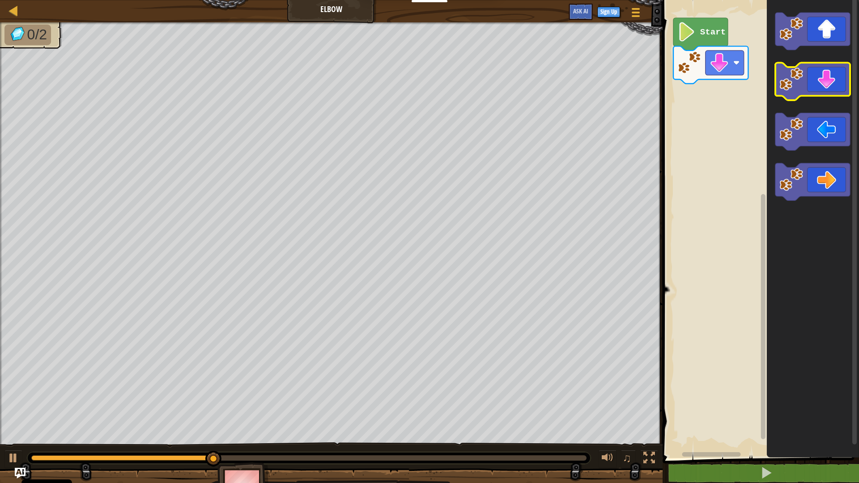
click at [826, 88] on icon "Blockly Workspace" at bounding box center [812, 82] width 75 height 38
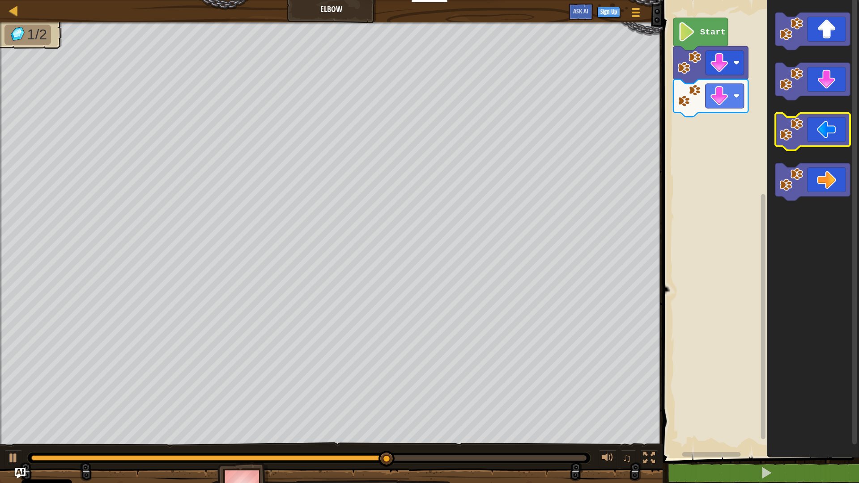
click at [819, 136] on icon "Blockly Workspace" at bounding box center [812, 132] width 75 height 38
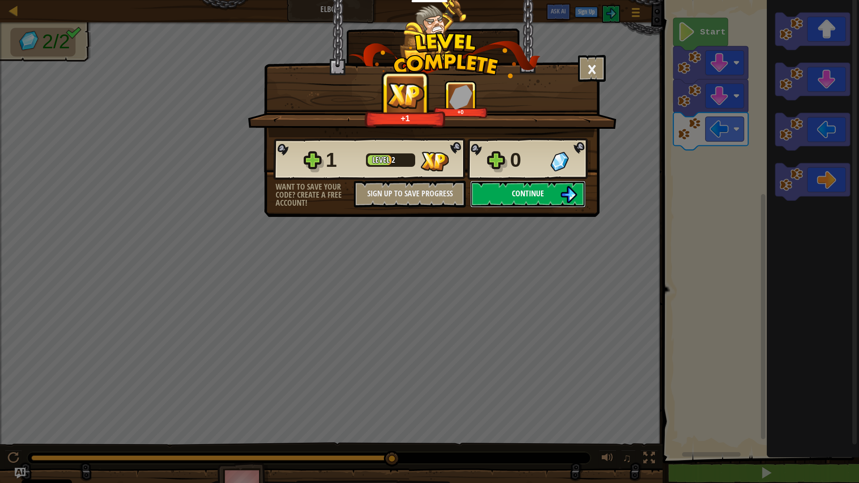
click at [528, 197] on span "Continue" at bounding box center [528, 193] width 32 height 11
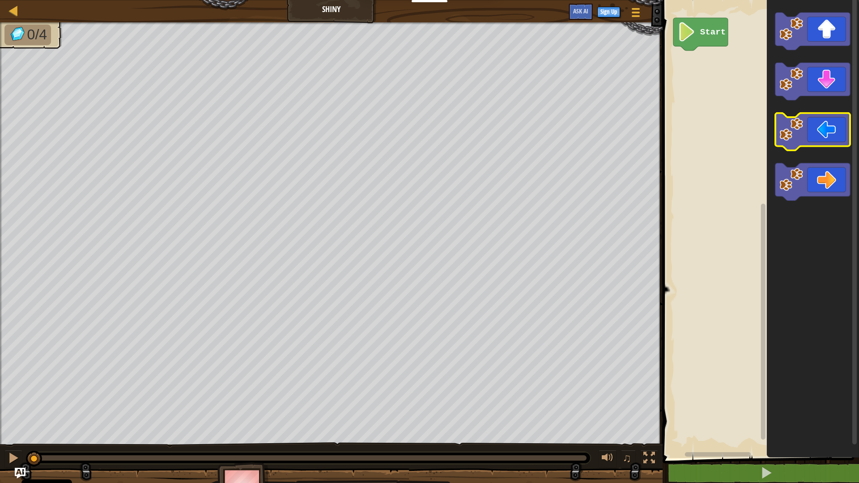
click at [828, 135] on icon "Blockly Workspace" at bounding box center [812, 132] width 75 height 38
click at [827, 135] on icon "Blockly Workspace" at bounding box center [812, 132] width 75 height 38
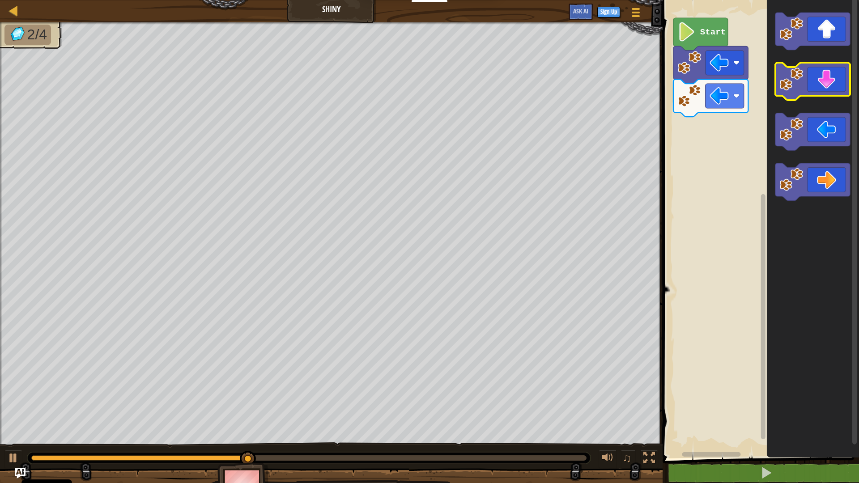
click at [824, 88] on icon "Blockly Workspace" at bounding box center [812, 82] width 75 height 38
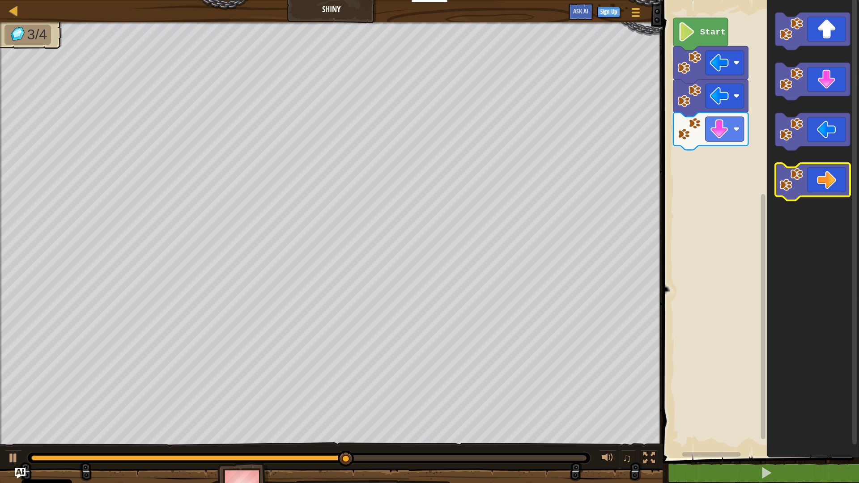
click at [816, 188] on icon "Blockly Workspace" at bounding box center [812, 182] width 75 height 38
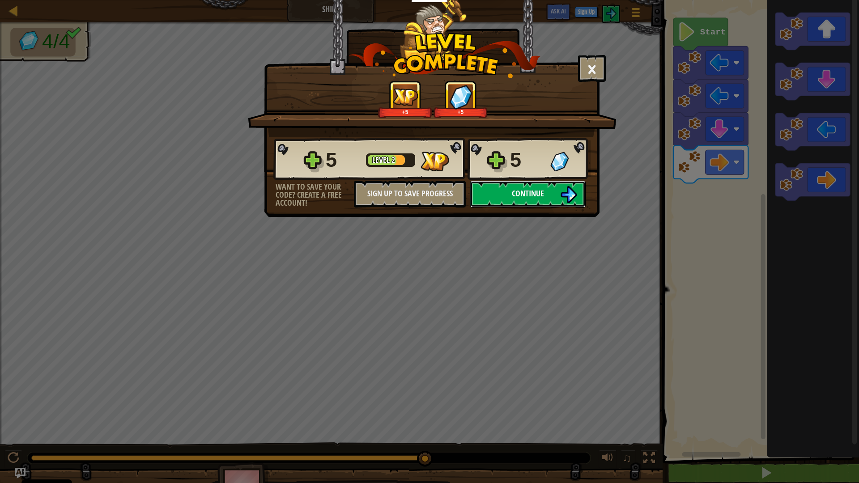
click at [532, 195] on span "Continue" at bounding box center [528, 193] width 32 height 11
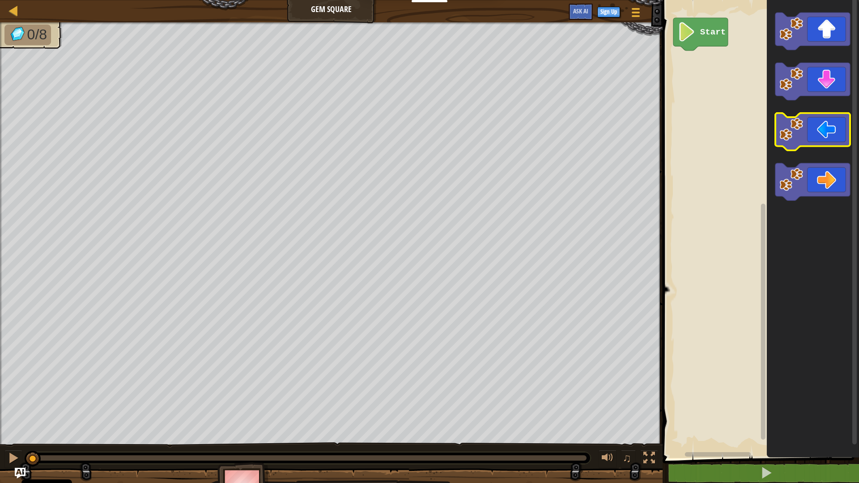
click at [822, 138] on icon "Blockly Workspace" at bounding box center [812, 132] width 75 height 38
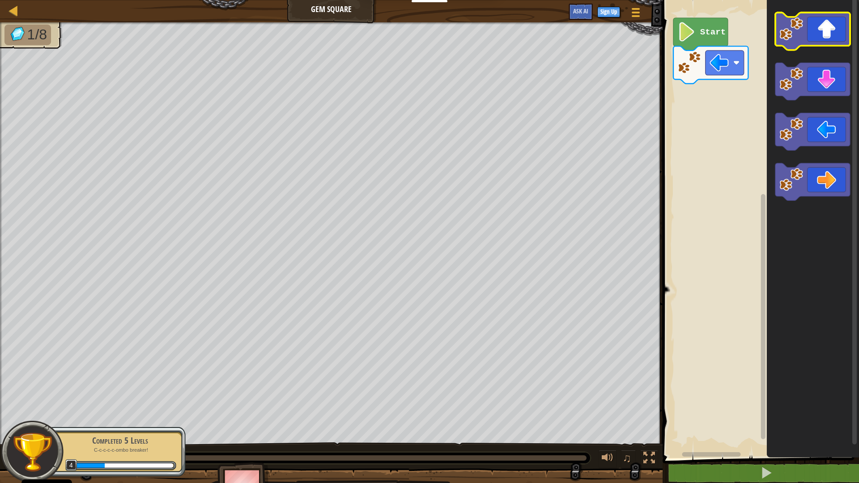
click at [823, 30] on icon "Blockly Workspace" at bounding box center [812, 32] width 75 height 38
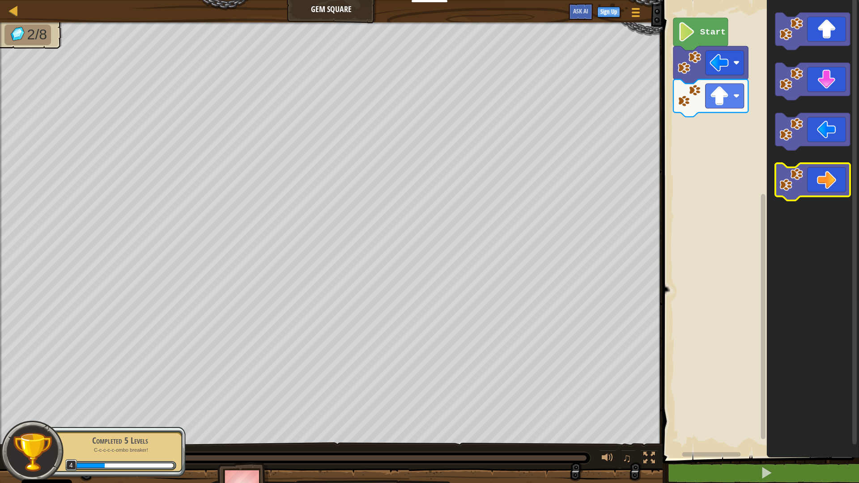
click at [813, 183] on icon "Blockly Workspace" at bounding box center [812, 182] width 75 height 38
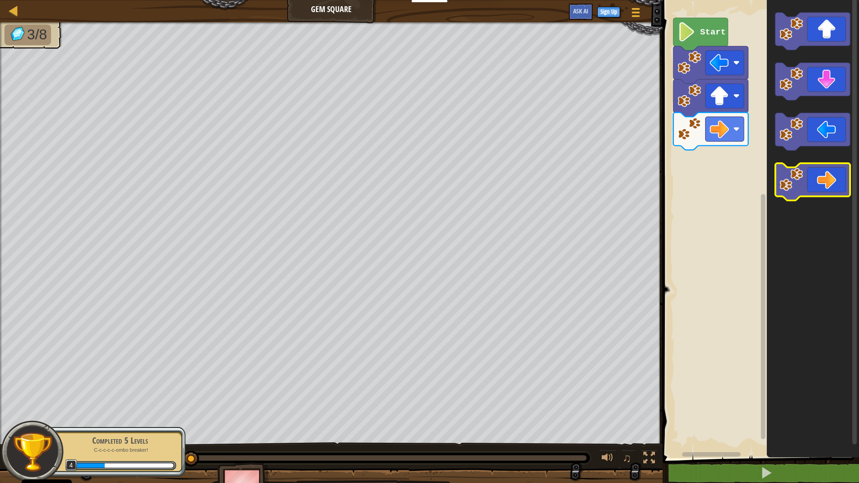
click at [813, 183] on icon "Blockly Workspace" at bounding box center [812, 182] width 75 height 38
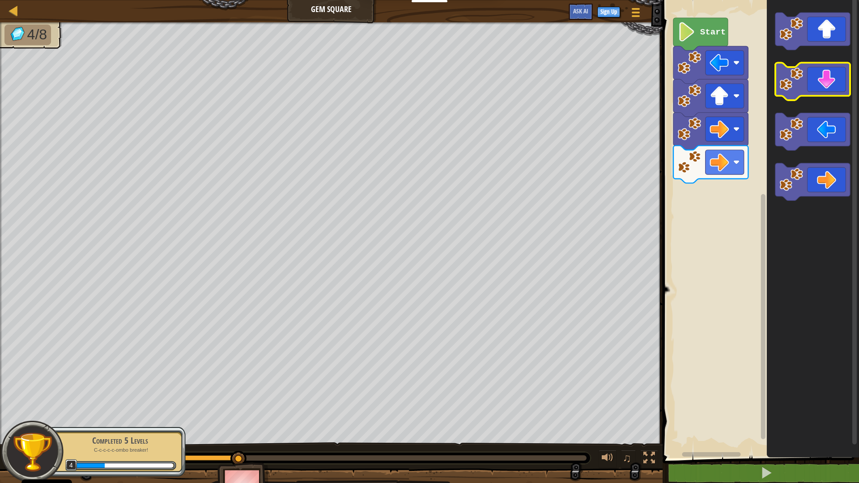
click at [804, 76] on icon "Blockly Workspace" at bounding box center [812, 82] width 75 height 38
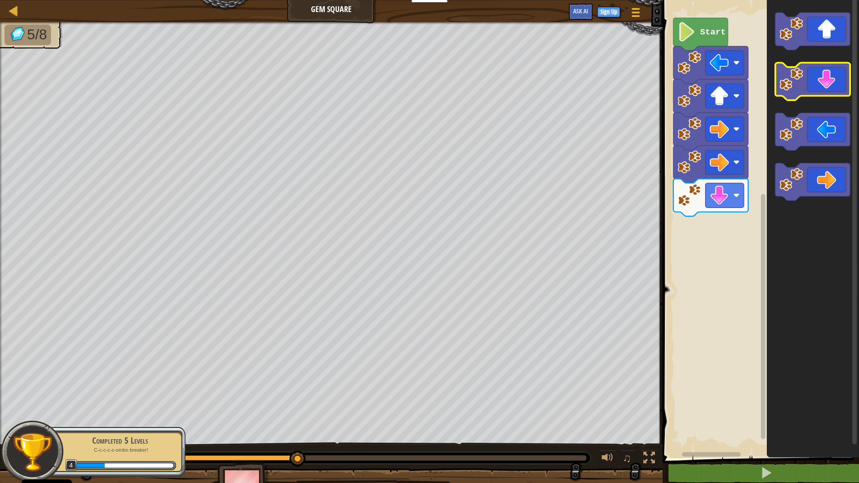
click at [804, 76] on icon "Blockly Workspace" at bounding box center [812, 82] width 75 height 38
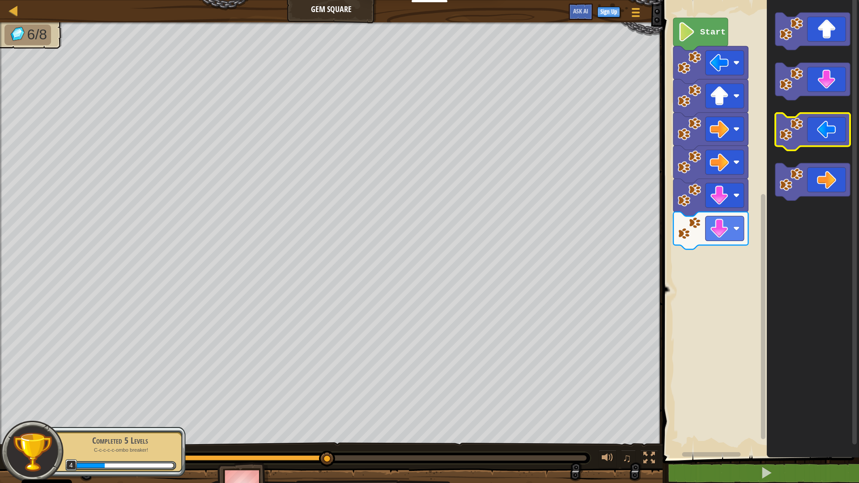
click at [815, 131] on icon "Blockly Workspace" at bounding box center [812, 132] width 75 height 38
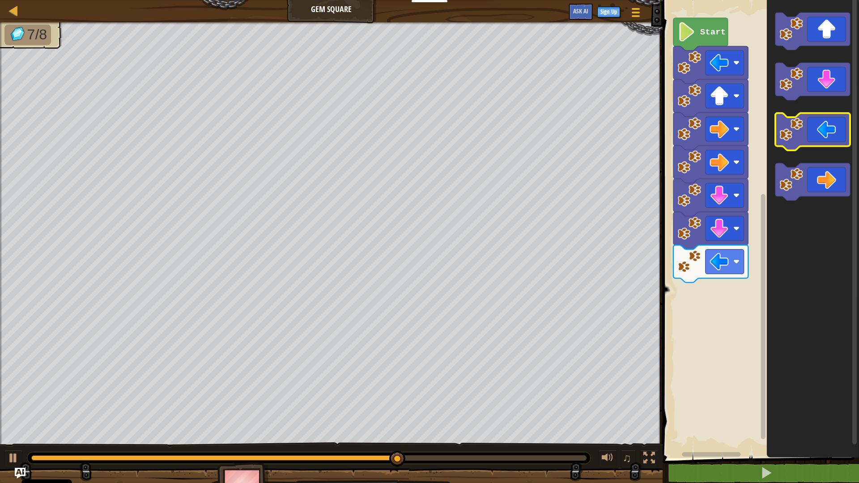
click at [815, 131] on icon "Blockly Workspace" at bounding box center [812, 132] width 75 height 38
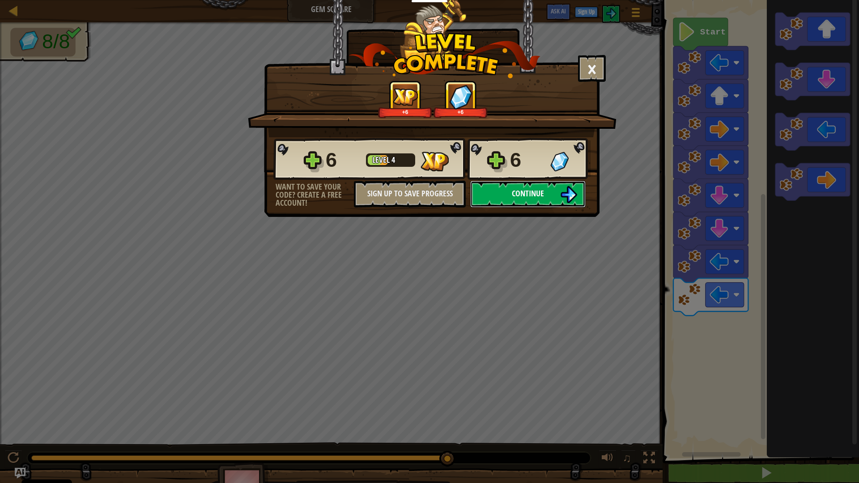
click at [536, 199] on span "Continue" at bounding box center [528, 193] width 32 height 11
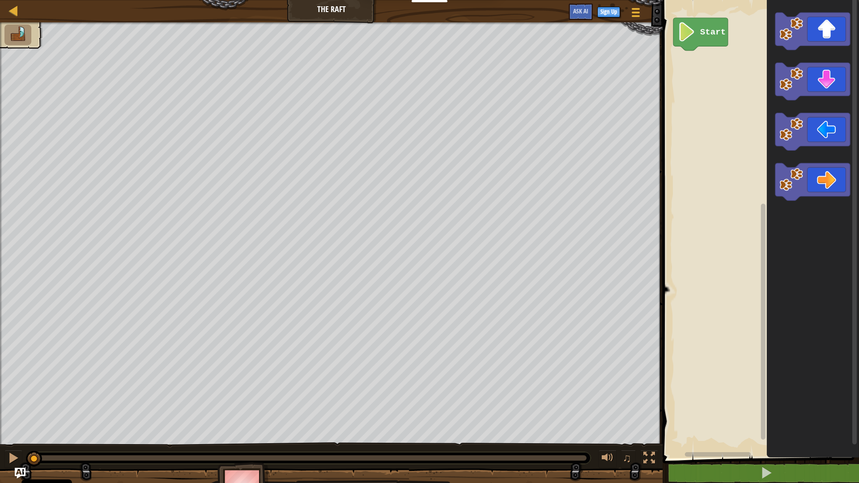
drag, startPoint x: 0, startPoint y: 188, endPoint x: 0, endPoint y: 194, distance: 5.8
click at [0, 194] on div at bounding box center [1, 240] width 2 height 436
click at [9, 390] on div at bounding box center [14, 458] width 12 height 12
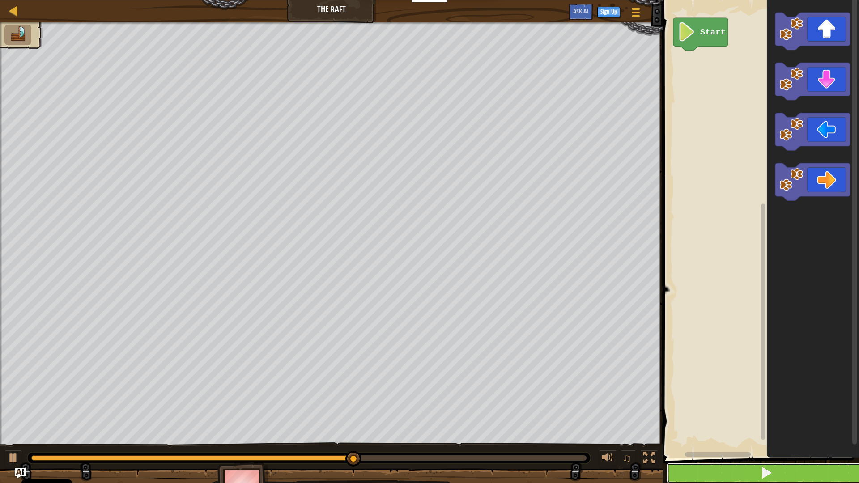
click at [728, 390] on button at bounding box center [766, 473] width 199 height 21
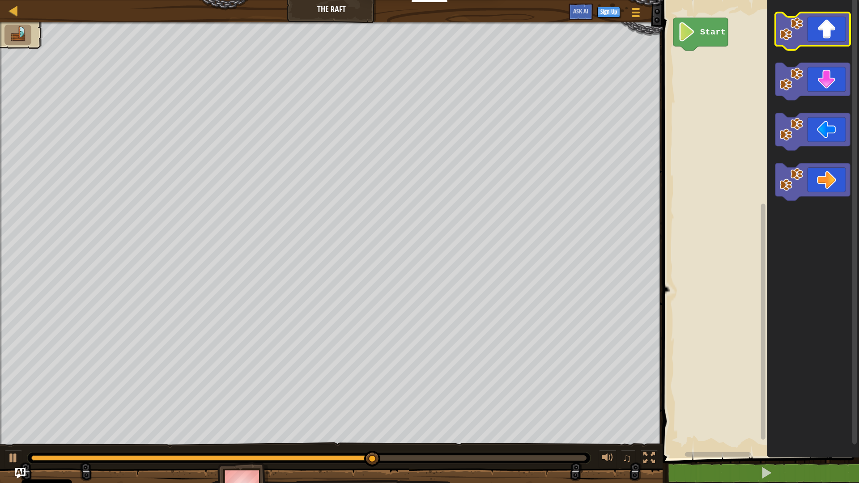
click at [846, 45] on icon "Blockly Workspace" at bounding box center [812, 32] width 75 height 38
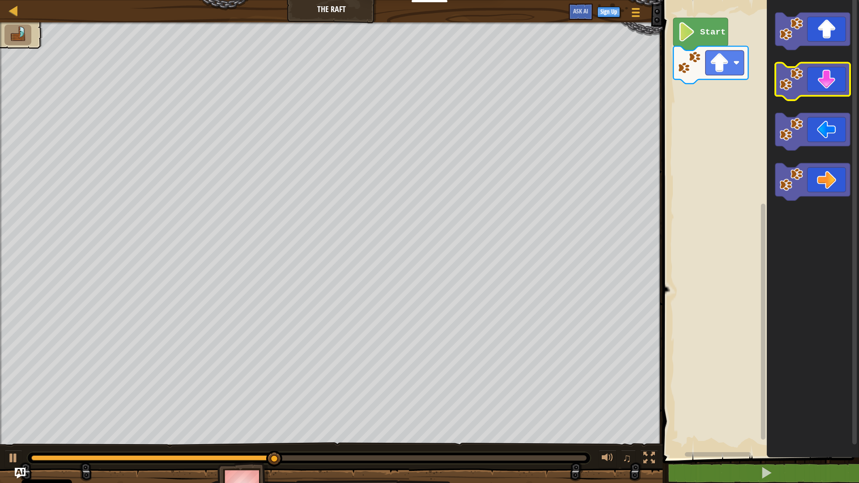
click at [832, 65] on icon "Blockly Workspace" at bounding box center [812, 82] width 75 height 38
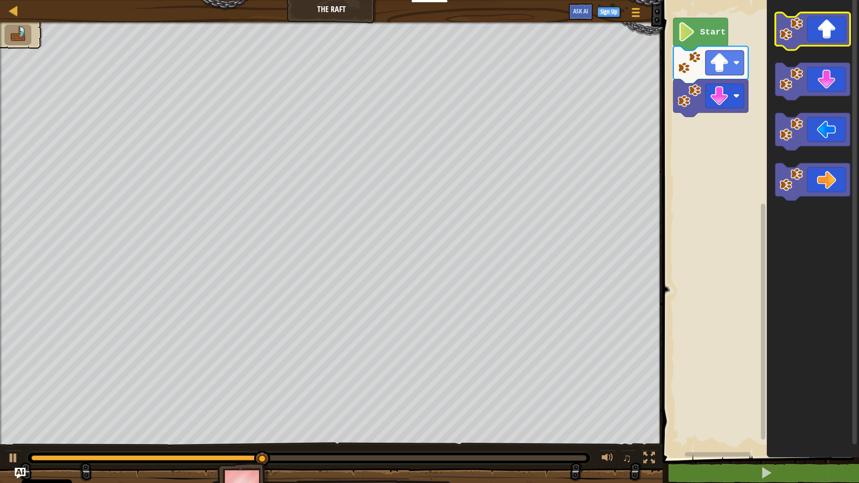
click at [834, 42] on icon "Blockly Workspace" at bounding box center [812, 32] width 75 height 38
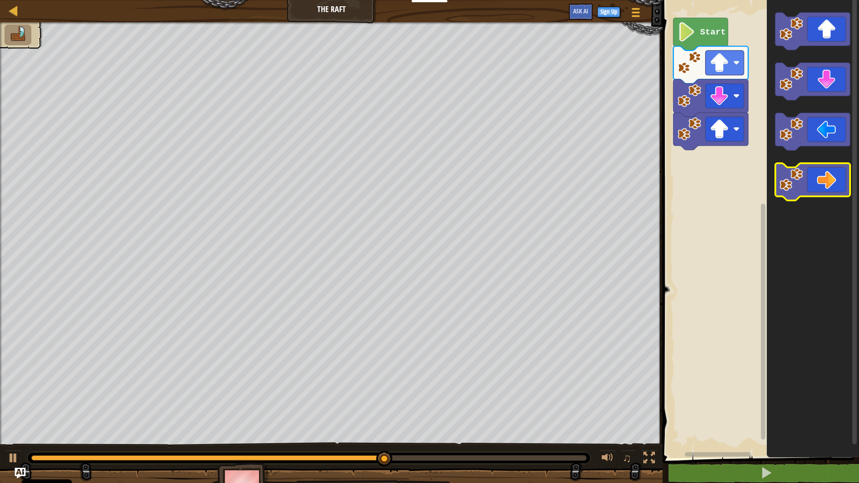
click at [828, 174] on icon "Blockly Workspace" at bounding box center [812, 182] width 75 height 38
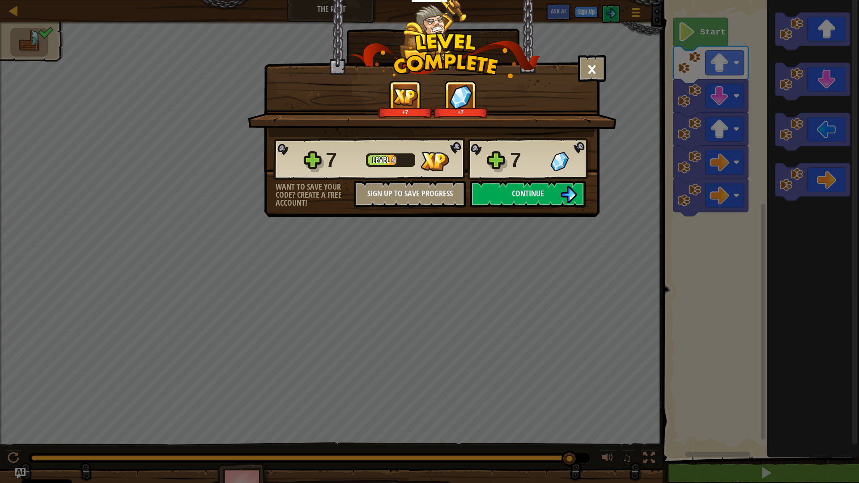
click at [544, 209] on div "× How fun was this level? +7 +7 Reticulating Splines... 7 Level 4 7 Want to sav…" at bounding box center [432, 108] width 336 height 217
drag, startPoint x: 577, startPoint y: 239, endPoint x: 614, endPoint y: 324, distance: 92.8
click at [614, 324] on div "× How fun was this level? +7 +7 Reticulating Splines... 7 Level 4 7 Want to sav…" at bounding box center [429, 241] width 859 height 483
click at [591, 69] on button "×" at bounding box center [592, 68] width 28 height 27
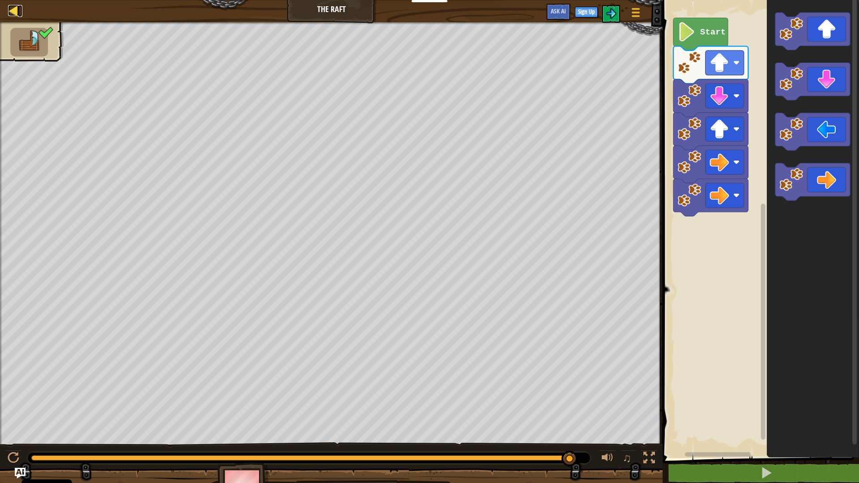
click at [12, 5] on div at bounding box center [13, 10] width 11 height 11
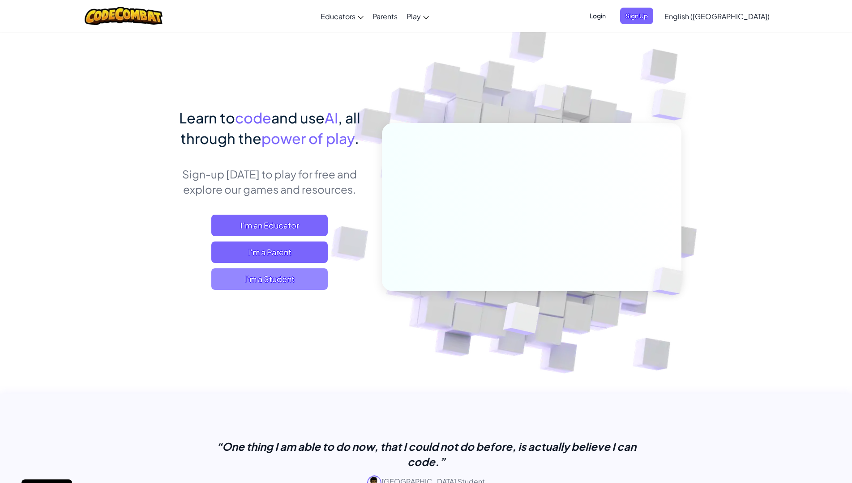
click at [308, 276] on span "I'm a Student" at bounding box center [269, 278] width 116 height 21
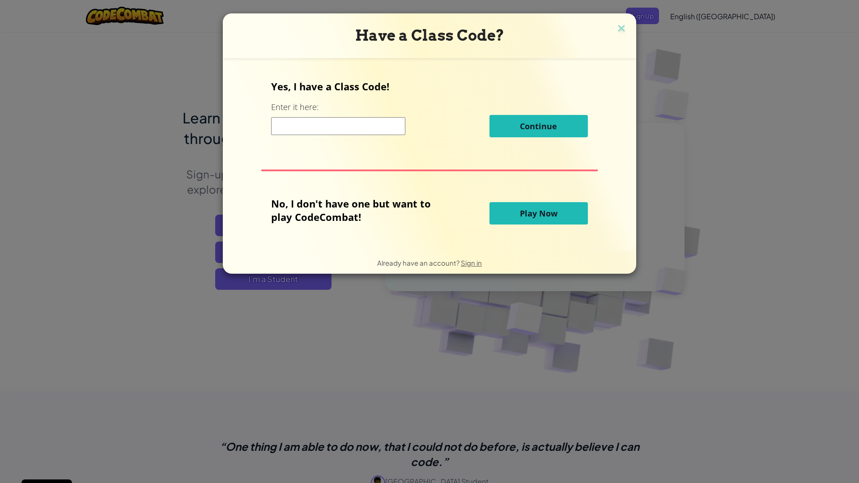
click at [566, 212] on button "Play Now" at bounding box center [539, 213] width 98 height 22
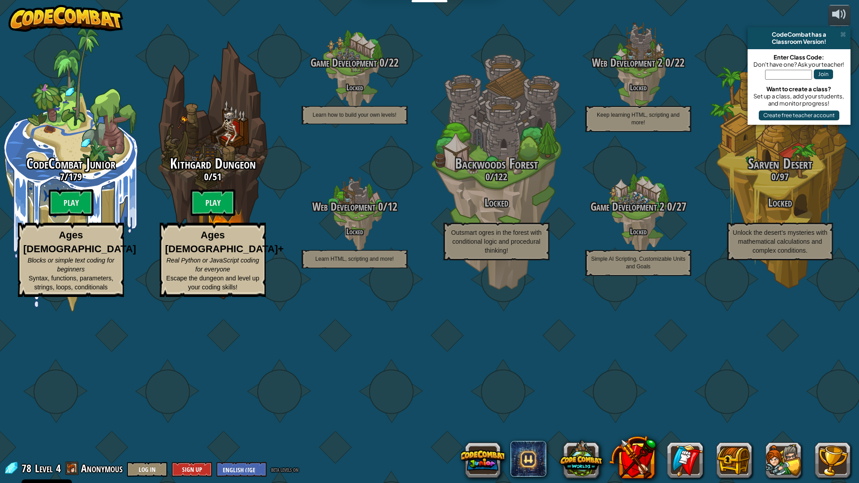
click at [68, 216] on btn "Play" at bounding box center [71, 202] width 45 height 27
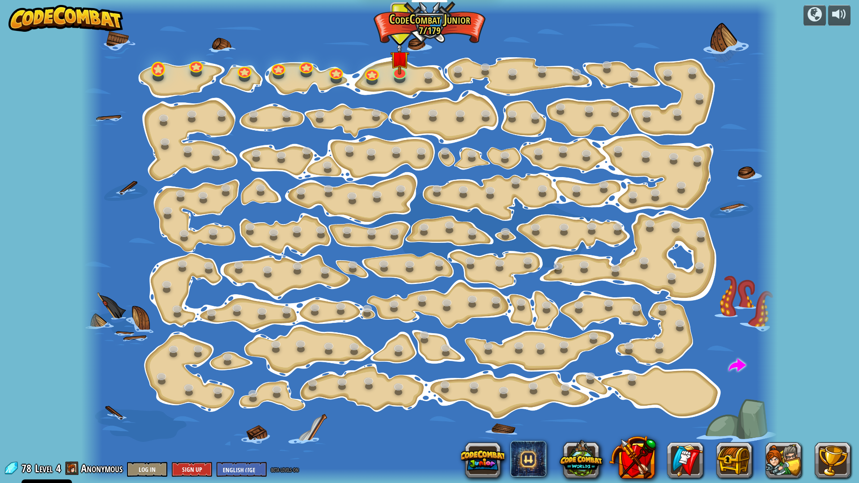
click at [162, 77] on div at bounding box center [158, 69] width 14 height 15
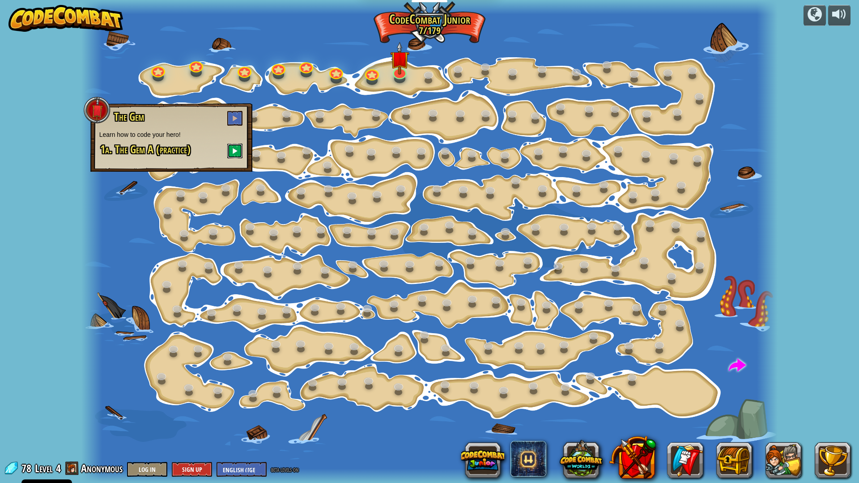
click at [235, 156] on button at bounding box center [234, 151] width 15 height 15
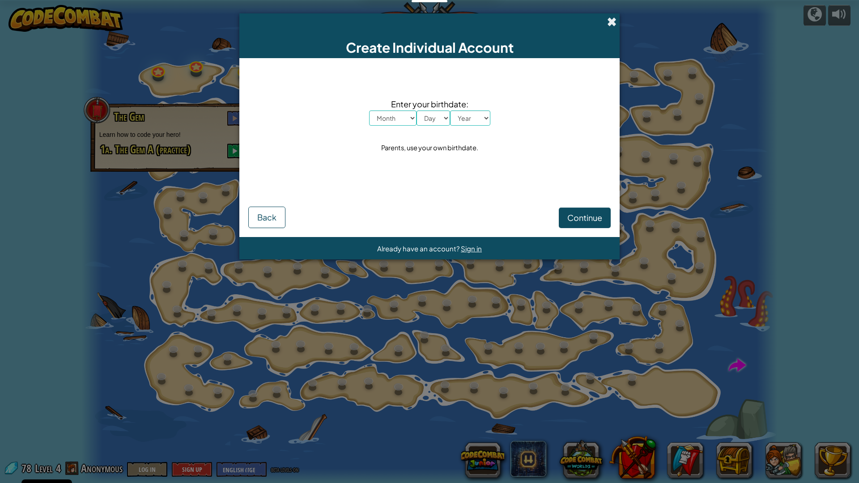
click at [609, 17] on span at bounding box center [611, 21] width 9 height 9
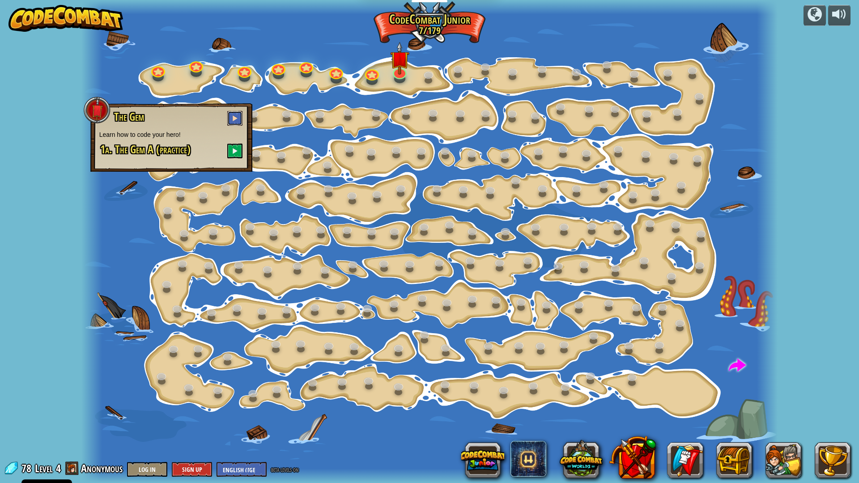
click at [234, 115] on span at bounding box center [235, 118] width 6 height 6
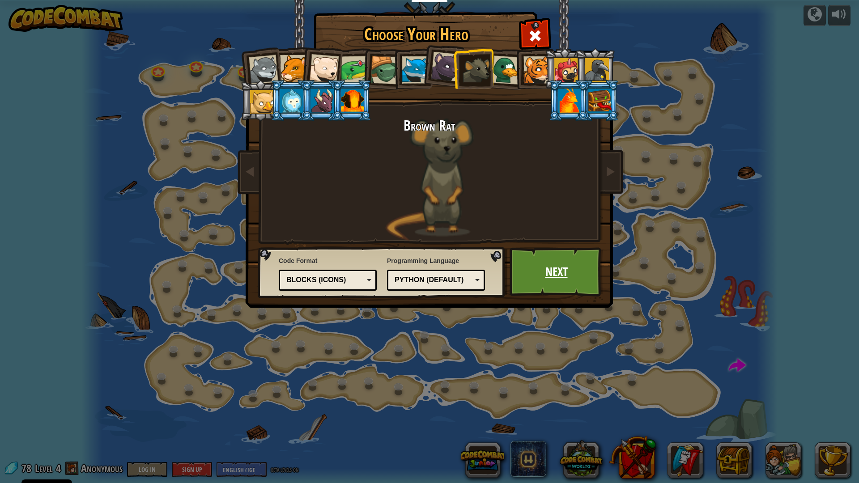
click at [552, 273] on link "Next" at bounding box center [557, 271] width 94 height 49
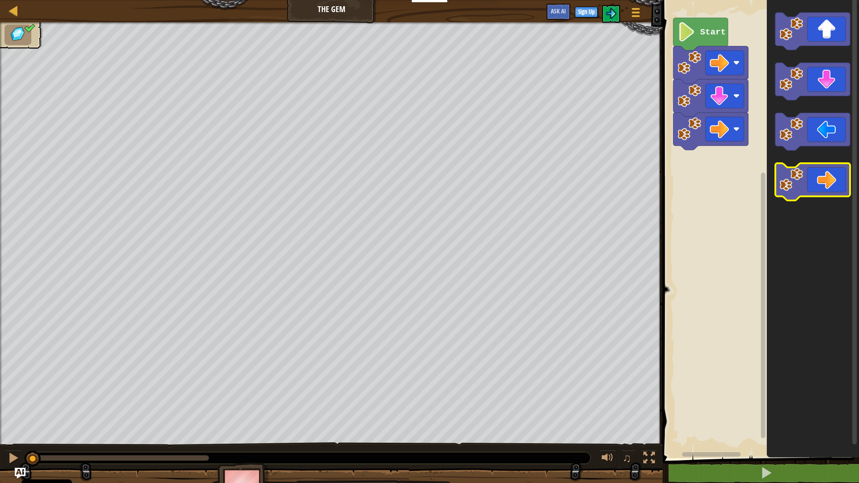
click at [821, 180] on icon "Blockly Workspace" at bounding box center [812, 182] width 75 height 38
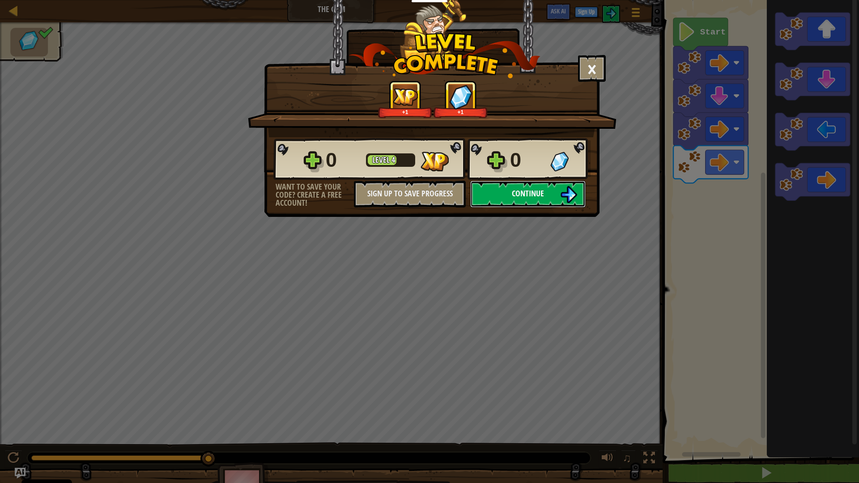
click at [569, 191] on img at bounding box center [568, 194] width 17 height 17
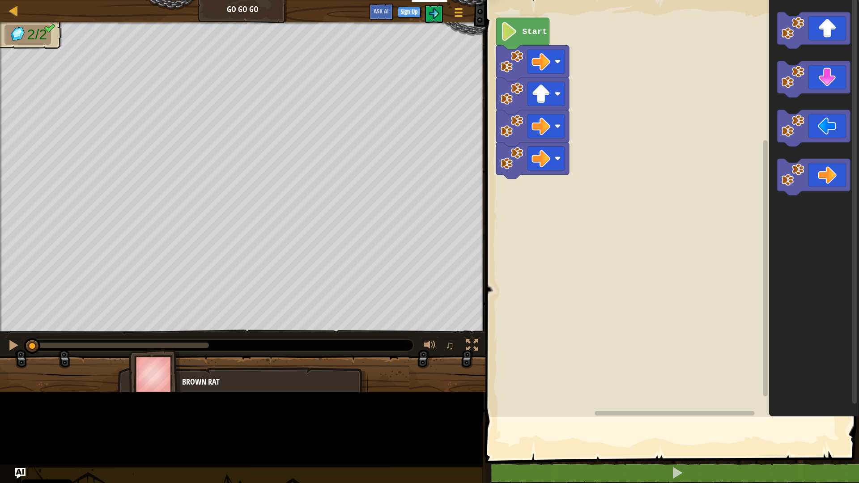
click at [570, 120] on rect "Blockly Workspace" at bounding box center [671, 207] width 376 height 422
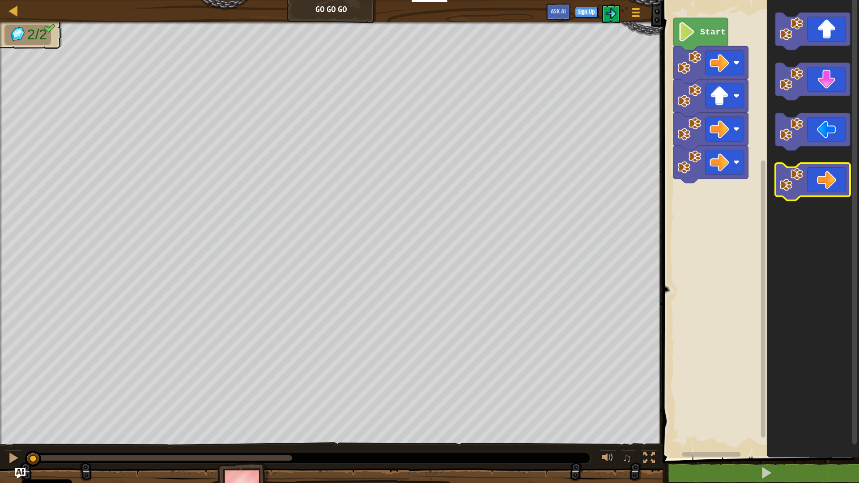
click at [823, 194] on icon "Blockly Workspace" at bounding box center [812, 182] width 75 height 38
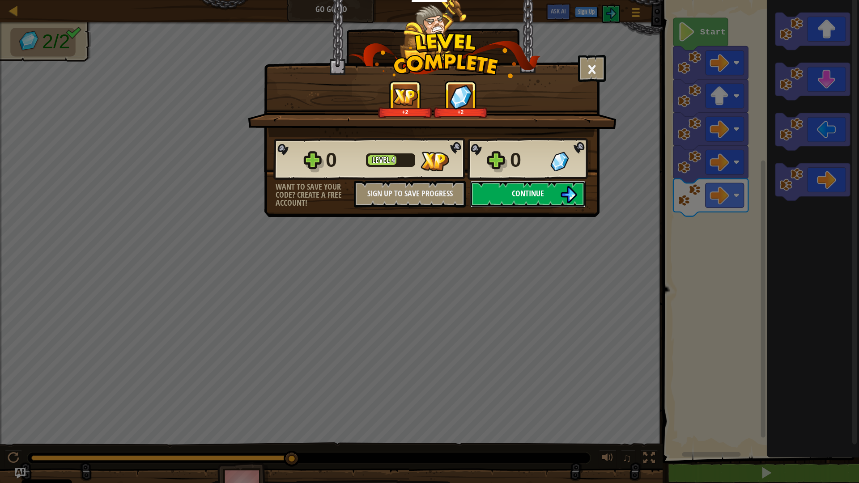
click at [487, 188] on button "Continue" at bounding box center [527, 194] width 115 height 27
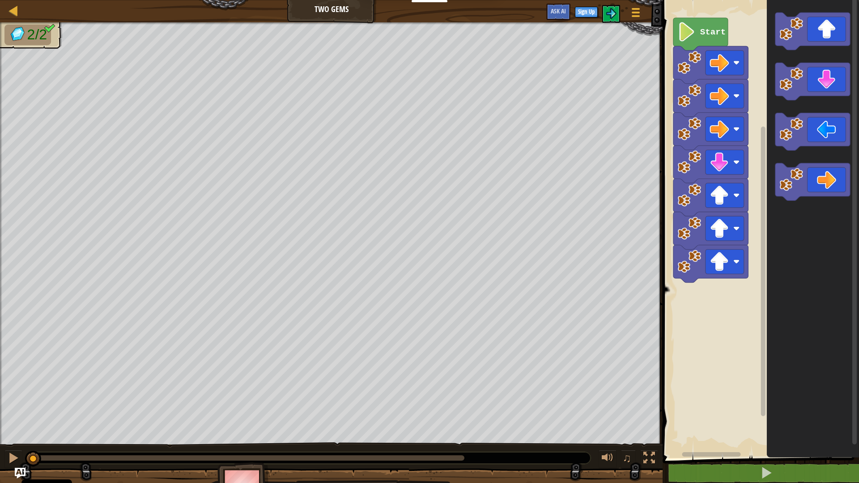
click at [703, 35] on text "Start" at bounding box center [713, 32] width 26 height 10
click at [679, 24] on image "Blockly Workspace" at bounding box center [687, 31] width 18 height 19
click at [691, 30] on image "Blockly Workspace" at bounding box center [687, 31] width 18 height 19
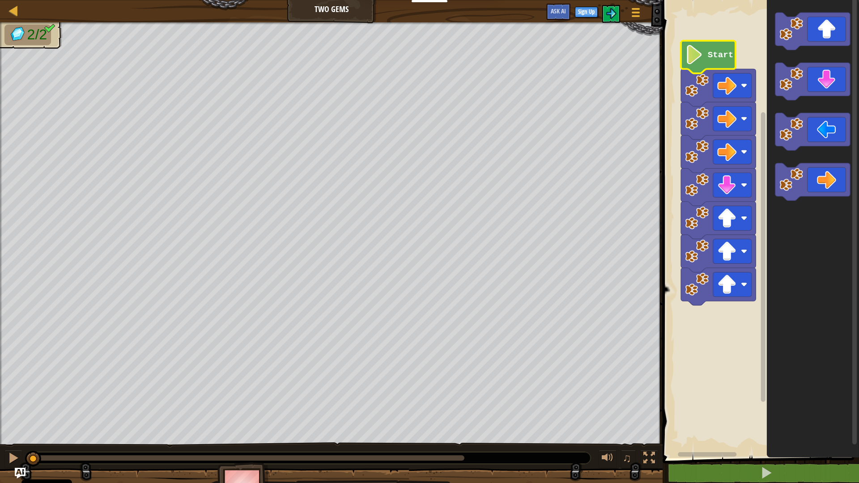
click at [717, 58] on text "Start" at bounding box center [721, 55] width 26 height 10
click at [723, 51] on text "Start" at bounding box center [721, 55] width 26 height 10
click at [720, 60] on text "Start" at bounding box center [721, 55] width 26 height 10
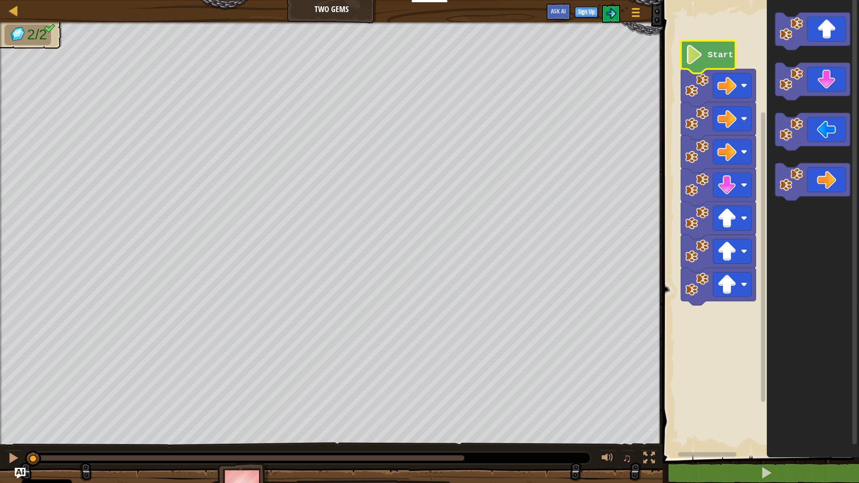
click at [720, 60] on text "Start" at bounding box center [721, 55] width 26 height 10
click at [823, 55] on icon "Blockly Workspace" at bounding box center [813, 227] width 92 height 463
click at [825, 31] on icon "Blockly Workspace" at bounding box center [812, 32] width 75 height 38
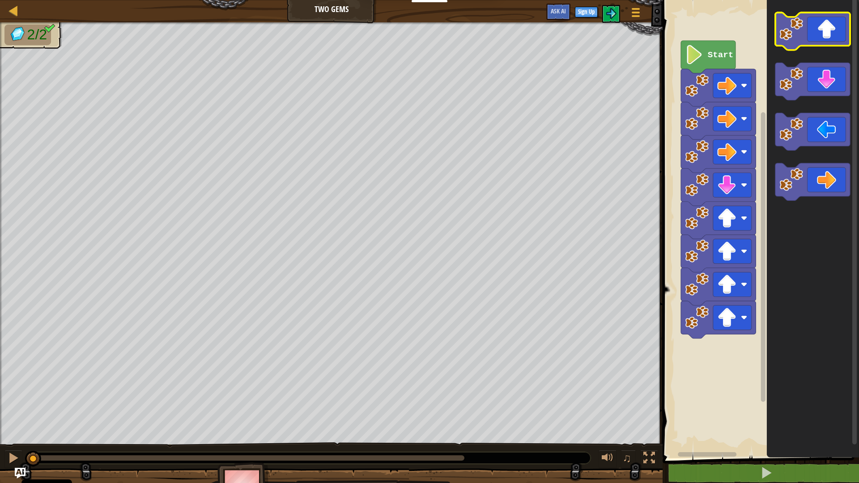
click at [825, 39] on icon "Blockly Workspace" at bounding box center [812, 32] width 75 height 38
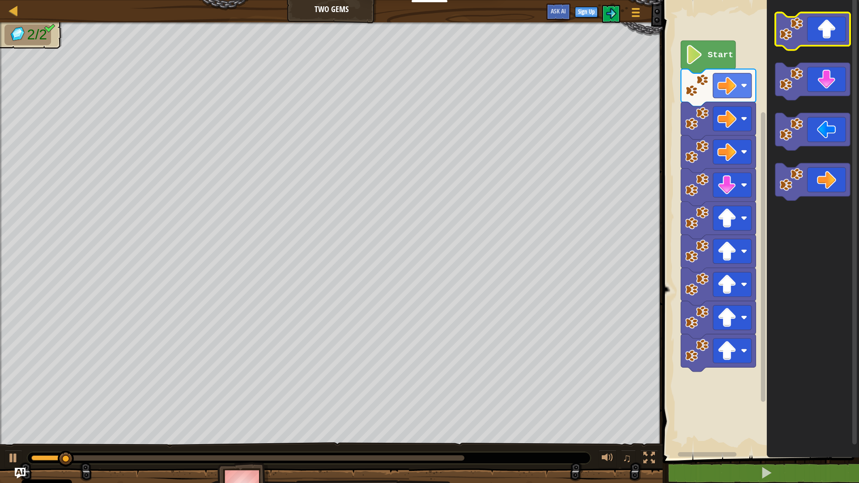
click at [825, 39] on icon "Blockly Workspace" at bounding box center [812, 32] width 75 height 38
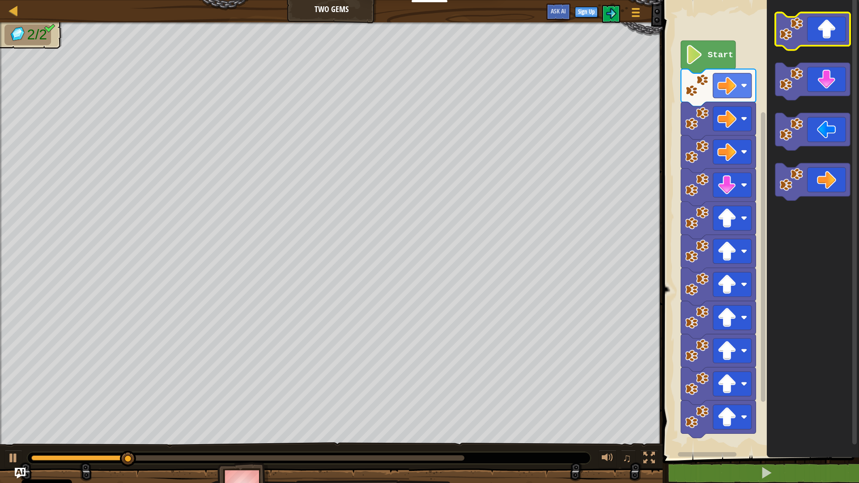
click at [825, 39] on icon "Blockly Workspace" at bounding box center [812, 32] width 75 height 38
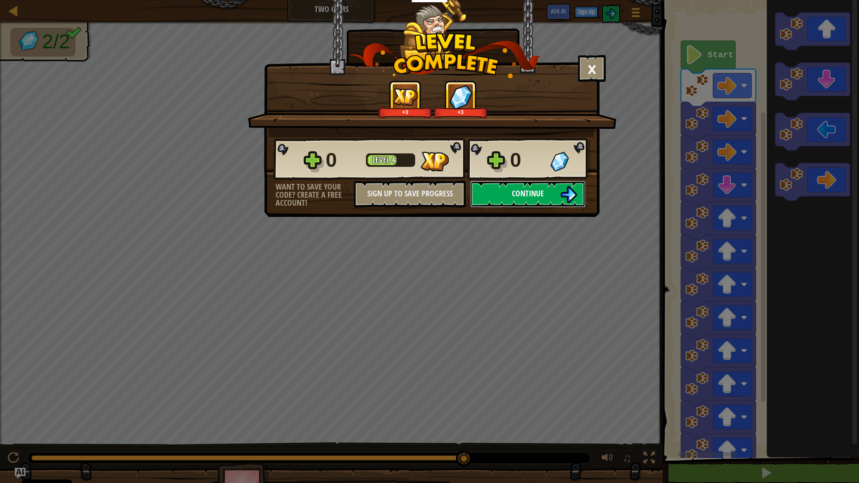
click at [561, 181] on button "Continue" at bounding box center [527, 194] width 115 height 27
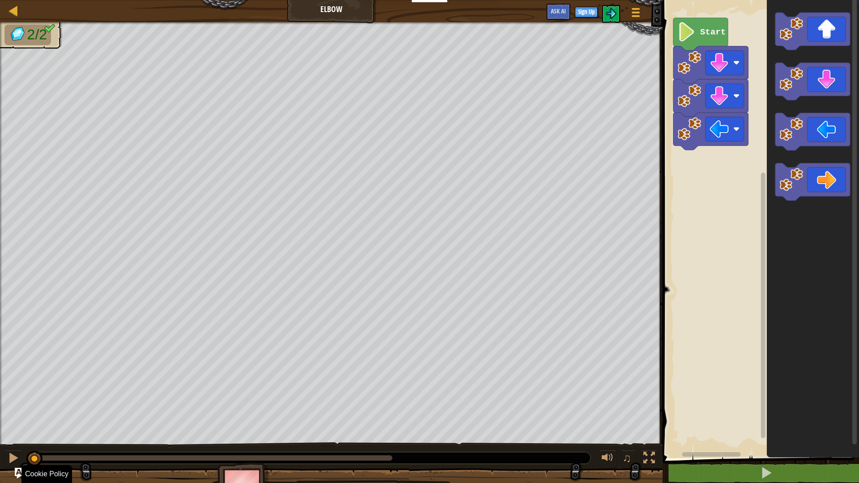
click at [209, 432] on div "2/2 ♫ Brown Rat" at bounding box center [429, 263] width 859 height 483
click at [813, 67] on icon "Blockly Workspace" at bounding box center [812, 82] width 75 height 38
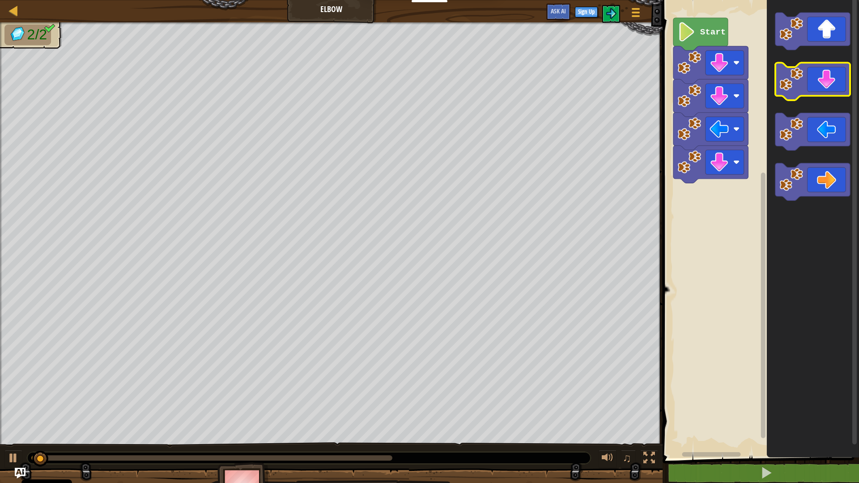
click at [809, 75] on icon "Blockly Workspace" at bounding box center [812, 82] width 75 height 38
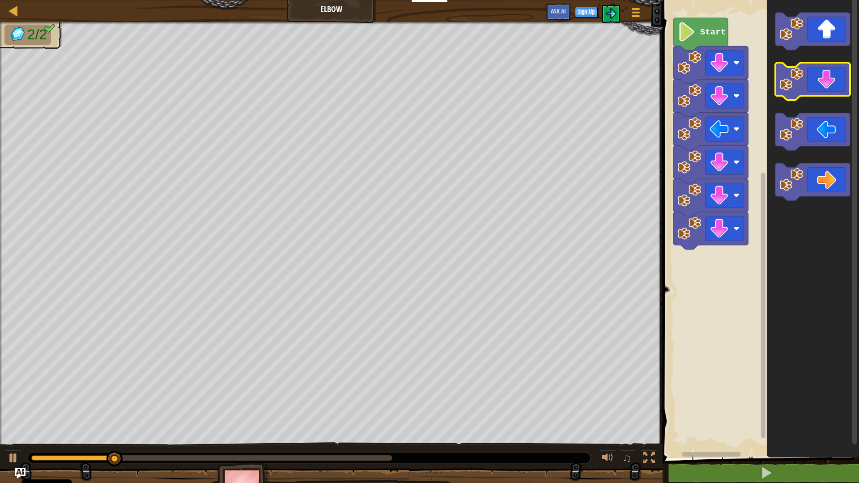
click at [805, 78] on icon "Blockly Workspace" at bounding box center [812, 82] width 75 height 38
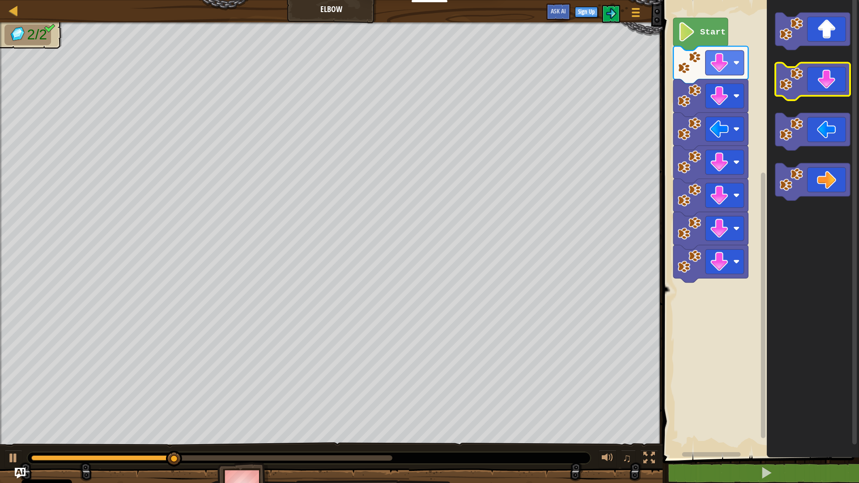
click at [804, 82] on icon "Blockly Workspace" at bounding box center [812, 82] width 75 height 38
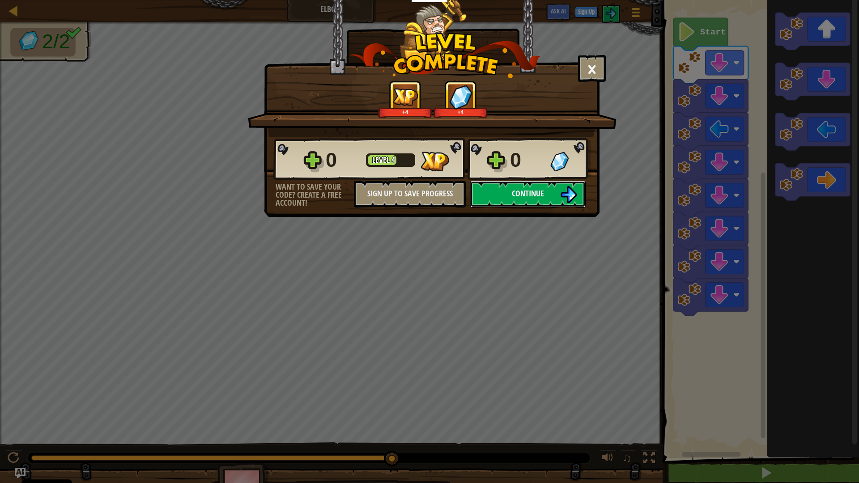
click at [517, 183] on button "Continue" at bounding box center [527, 194] width 115 height 27
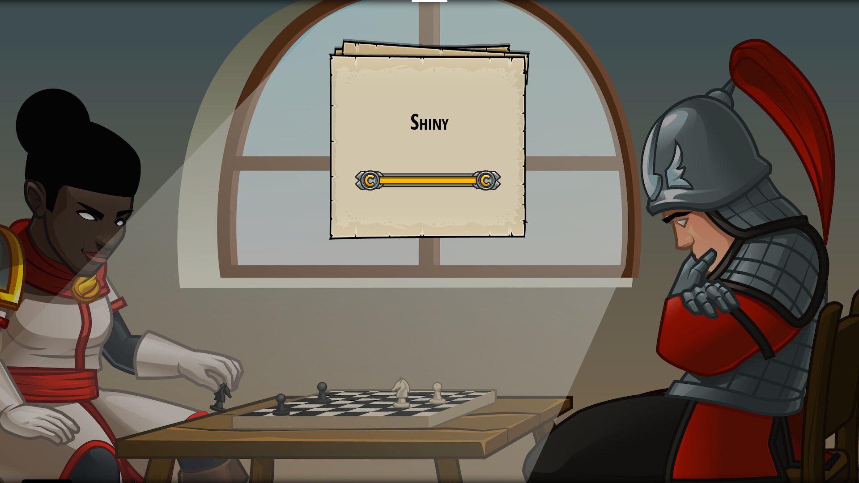
click at [446, 205] on div "Educators Create Free Account School & District Solutions Teacher Toolkit Previ…" at bounding box center [429, 241] width 859 height 483
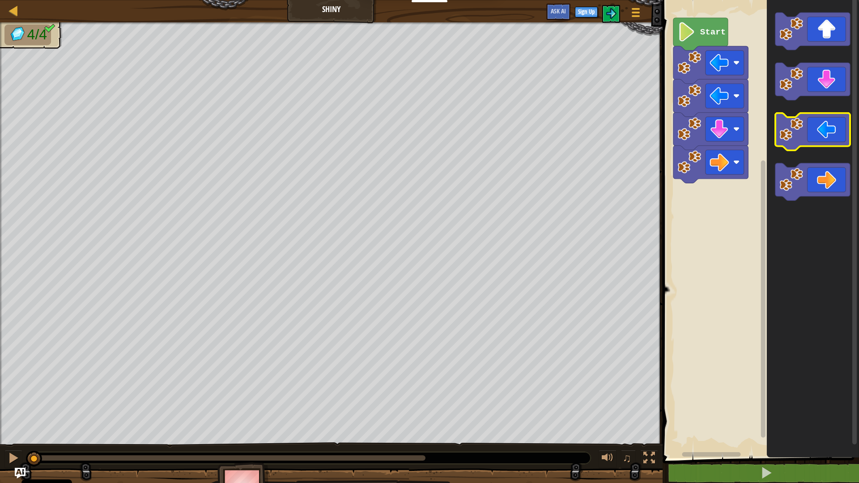
click at [799, 139] on image "Blockly Workspace" at bounding box center [791, 130] width 24 height 24
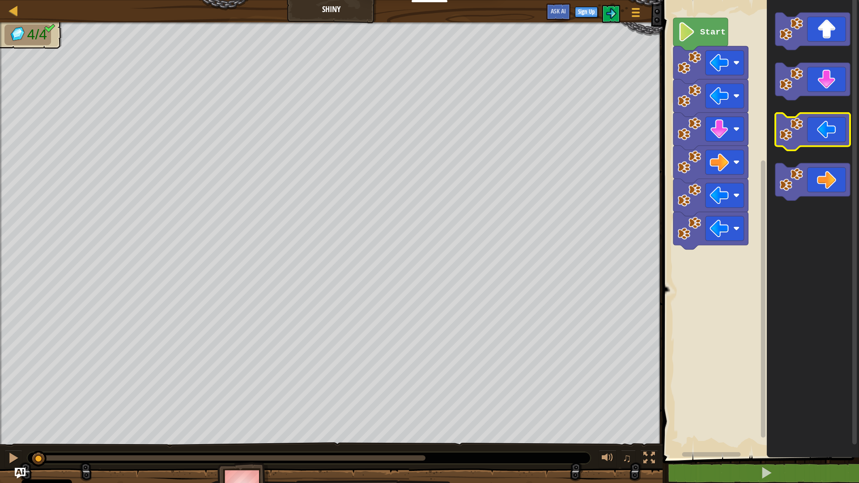
click at [799, 139] on image "Blockly Workspace" at bounding box center [791, 130] width 24 height 24
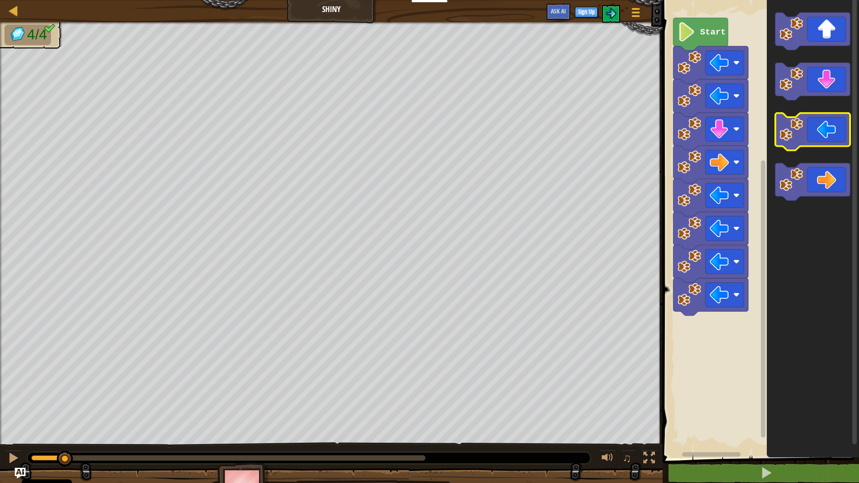
click at [799, 139] on image "Blockly Workspace" at bounding box center [791, 130] width 24 height 24
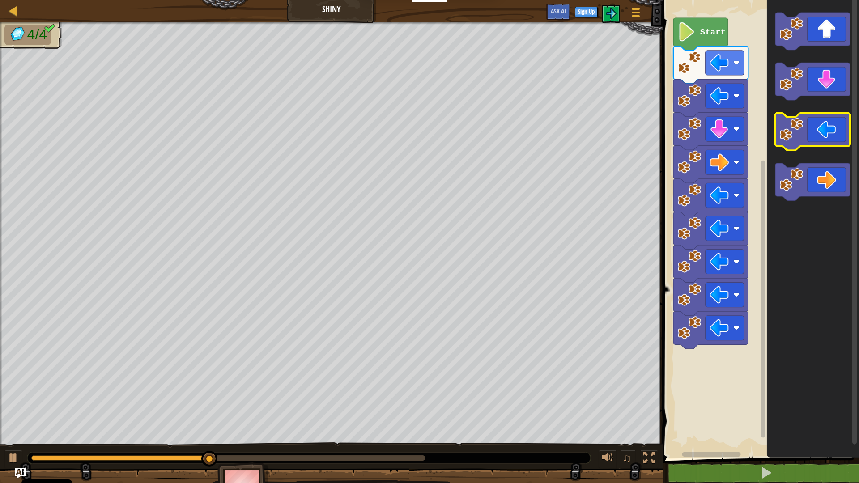
click at [801, 137] on image "Blockly Workspace" at bounding box center [791, 130] width 24 height 24
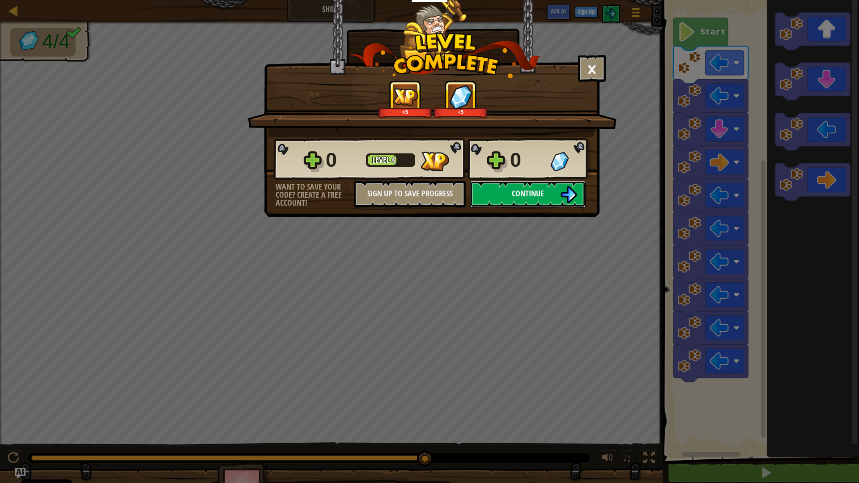
click at [549, 186] on button "Continue" at bounding box center [527, 194] width 115 height 27
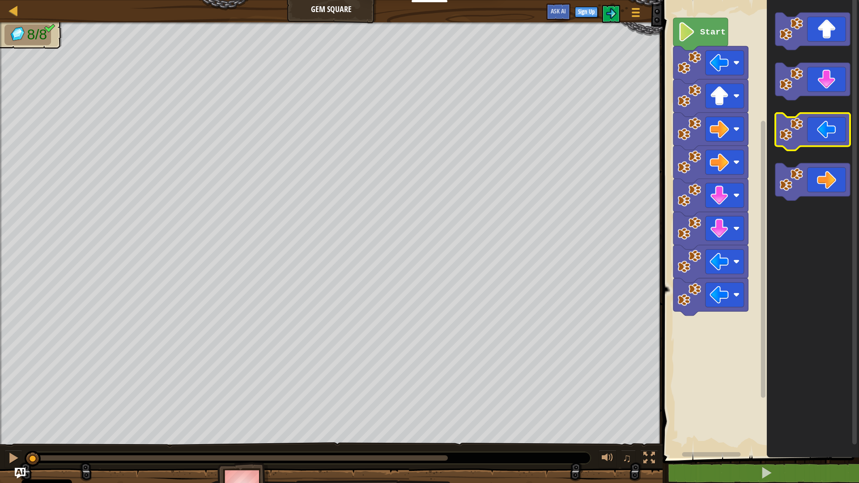
click at [819, 136] on icon "Blockly Workspace" at bounding box center [812, 132] width 75 height 38
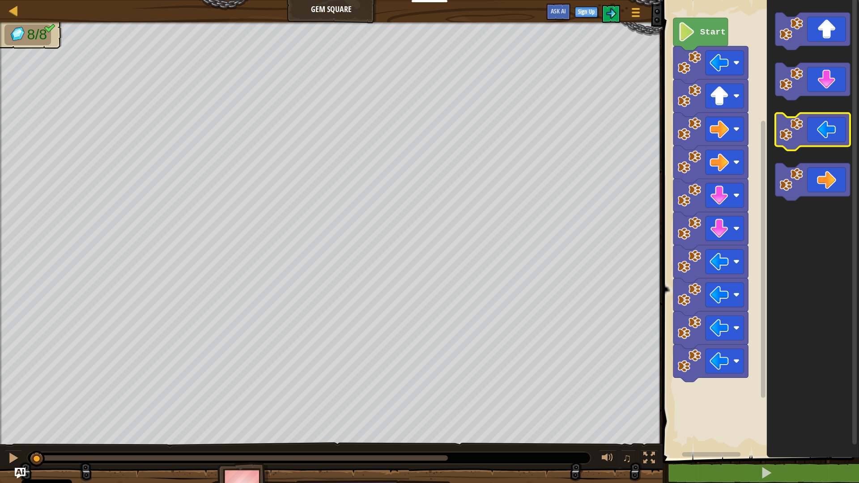
click at [819, 136] on icon "Blockly Workspace" at bounding box center [812, 132] width 75 height 38
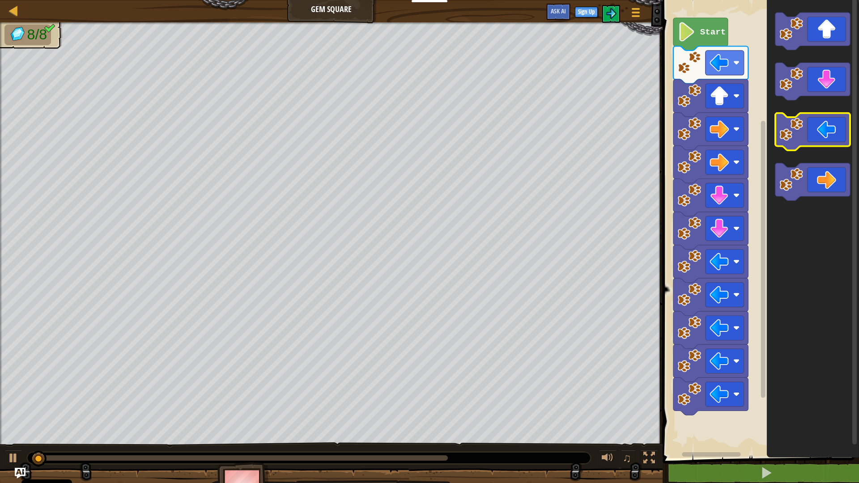
click at [819, 136] on icon "Blockly Workspace" at bounding box center [812, 132] width 75 height 38
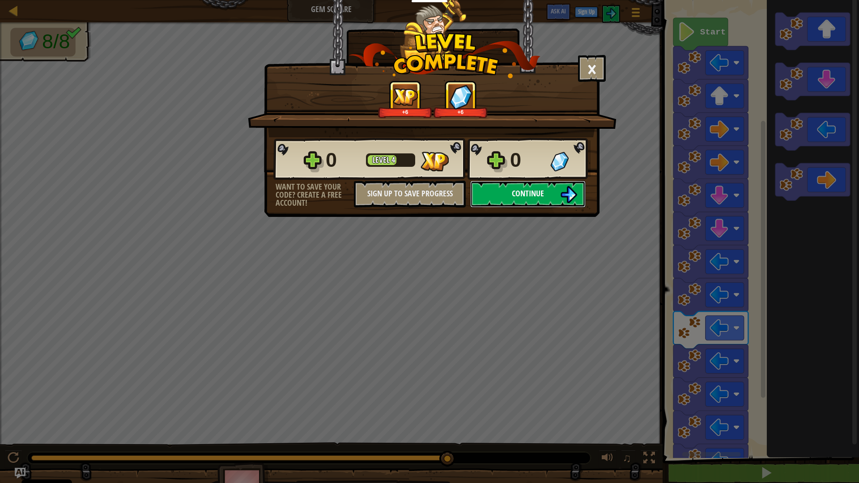
click at [541, 195] on span "Continue" at bounding box center [528, 193] width 32 height 11
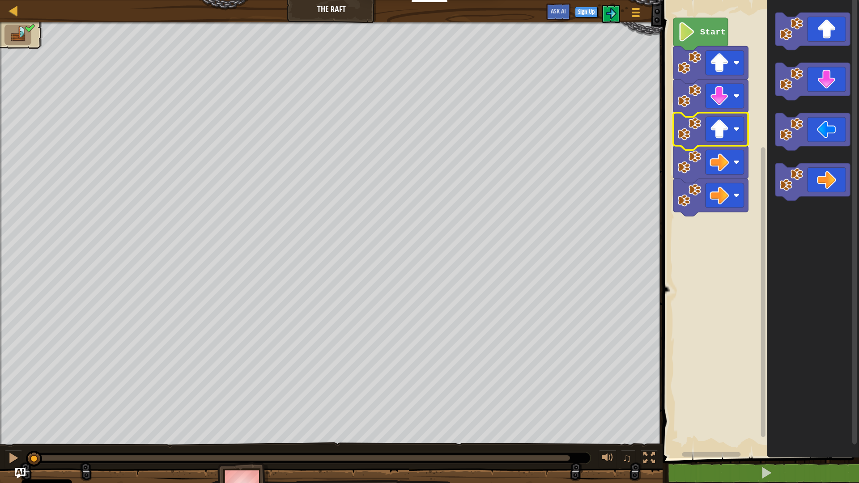
click at [718, 122] on image "Blockly Workspace" at bounding box center [719, 128] width 19 height 19
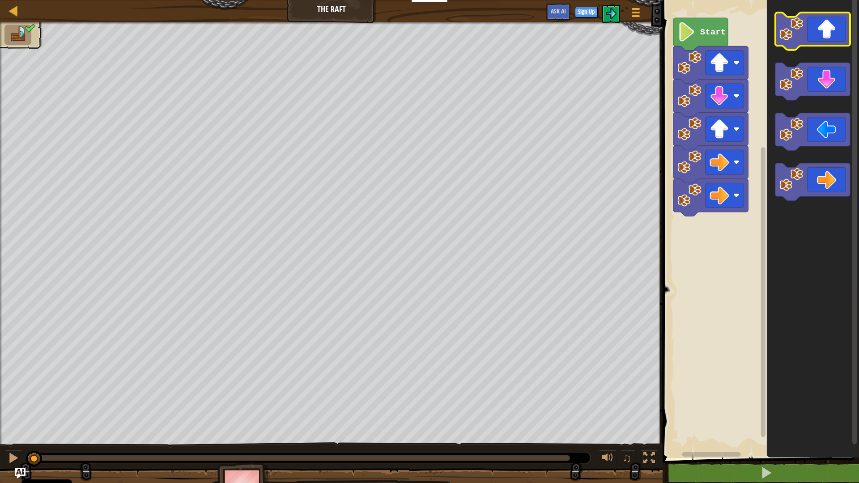
click at [833, 26] on icon "Blockly Workspace" at bounding box center [812, 32] width 75 height 38
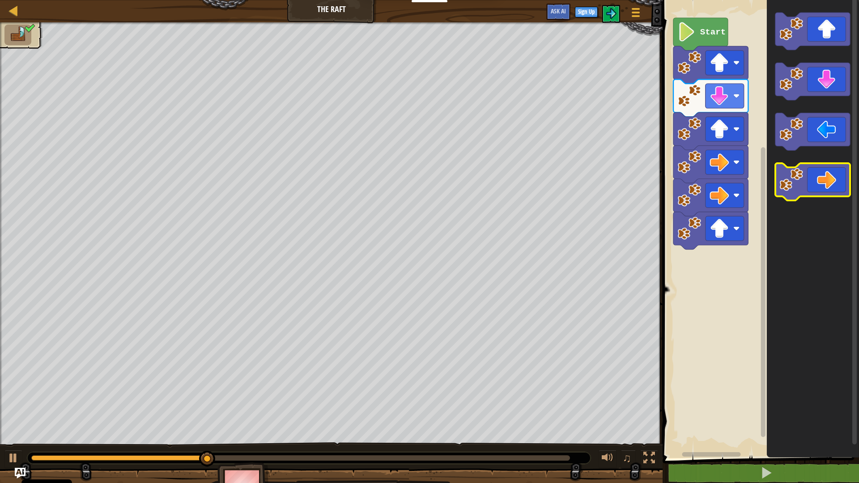
click at [812, 190] on icon "Blockly Workspace" at bounding box center [812, 182] width 75 height 38
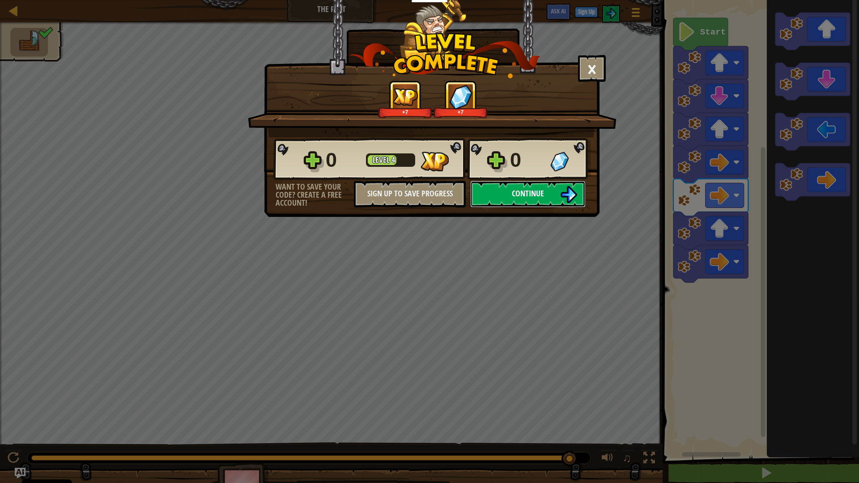
click at [530, 188] on span "Continue" at bounding box center [528, 193] width 32 height 11
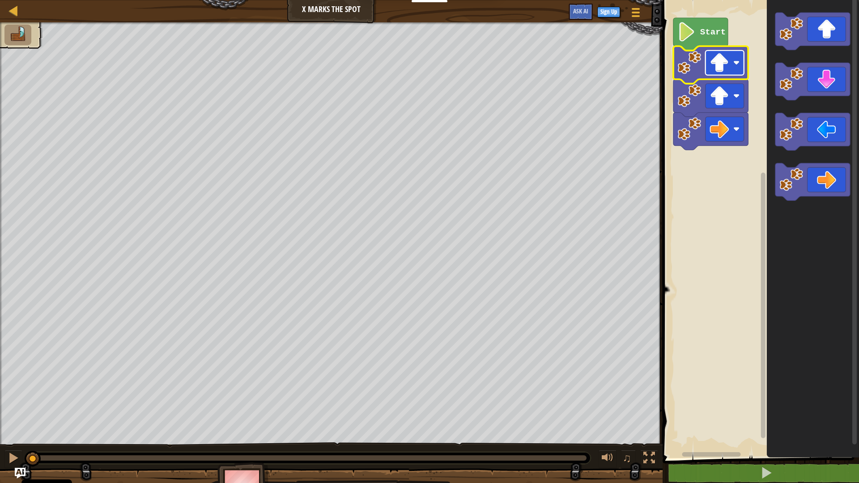
click at [729, 68] on image "Blockly Workspace" at bounding box center [719, 62] width 19 height 19
click at [814, 25] on icon "Blockly Workspace" at bounding box center [812, 32] width 75 height 38
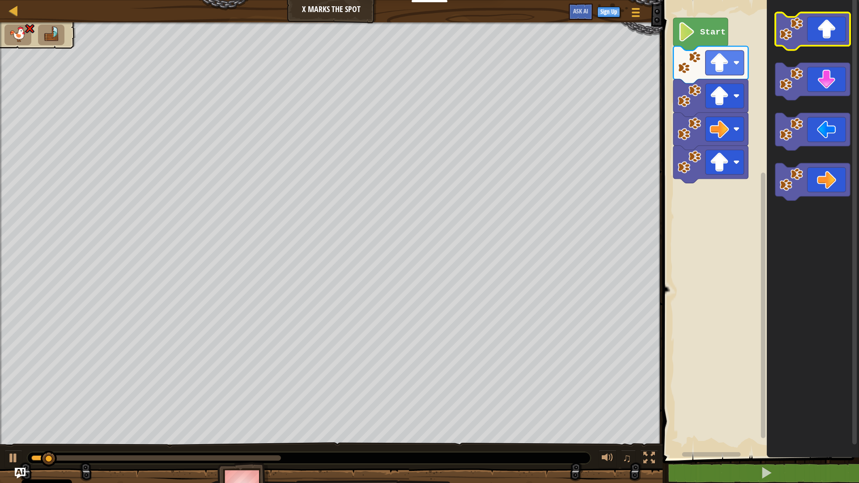
click at [814, 25] on icon "Blockly Workspace" at bounding box center [812, 32] width 75 height 38
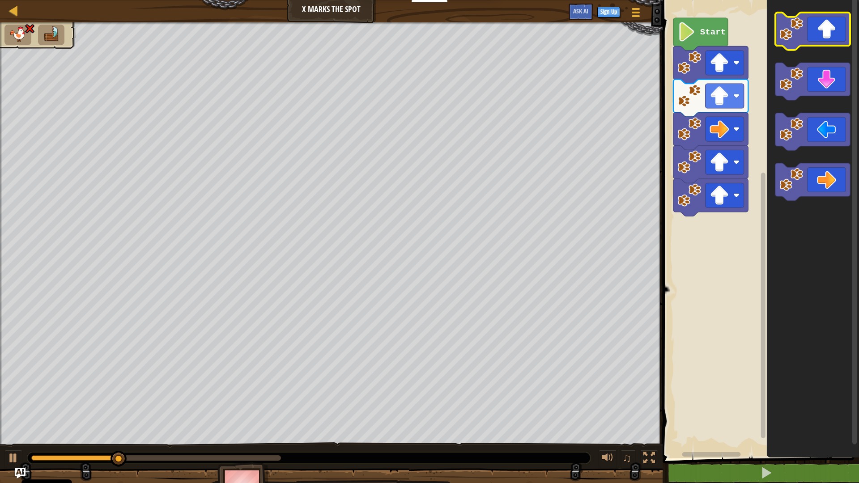
click at [812, 27] on icon "Blockly Workspace" at bounding box center [812, 32] width 75 height 38
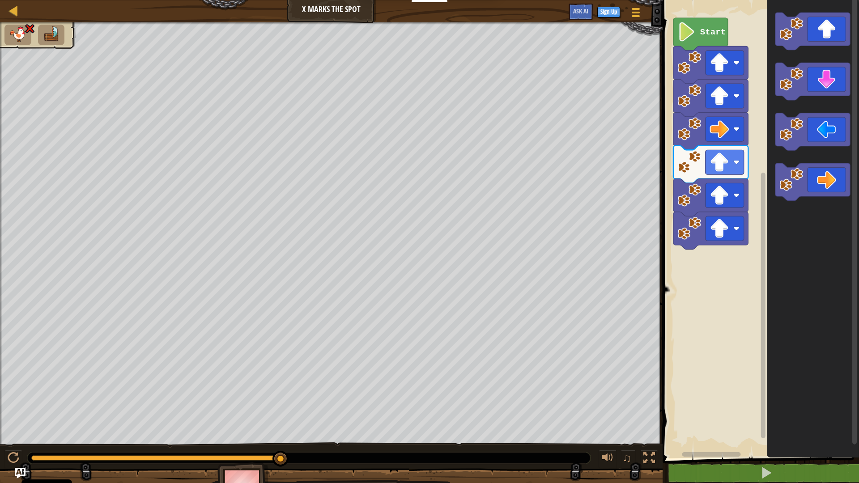
click at [51, 34] on img at bounding box center [51, 34] width 19 height 16
drag, startPoint x: 24, startPoint y: 28, endPoint x: 28, endPoint y: 26, distance: 4.8
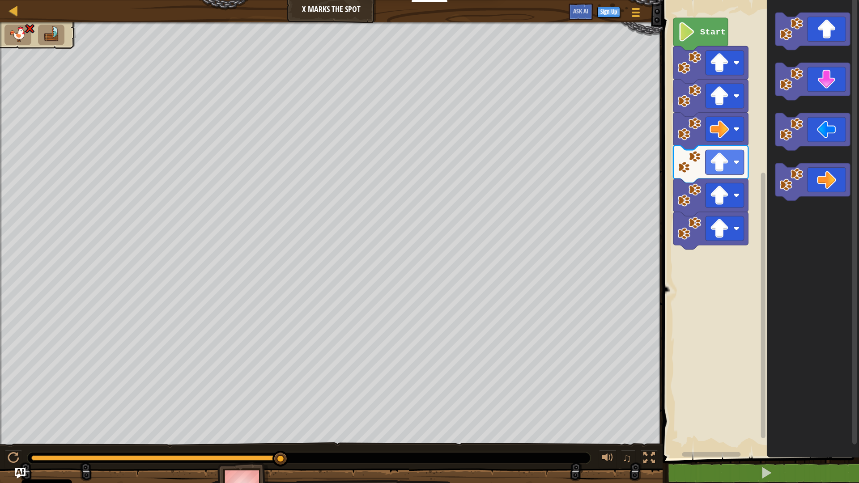
click at [25, 28] on img at bounding box center [30, 28] width 12 height 11
click at [29, 26] on img at bounding box center [30, 28] width 12 height 11
click at [715, 35] on text "Start" at bounding box center [713, 32] width 26 height 10
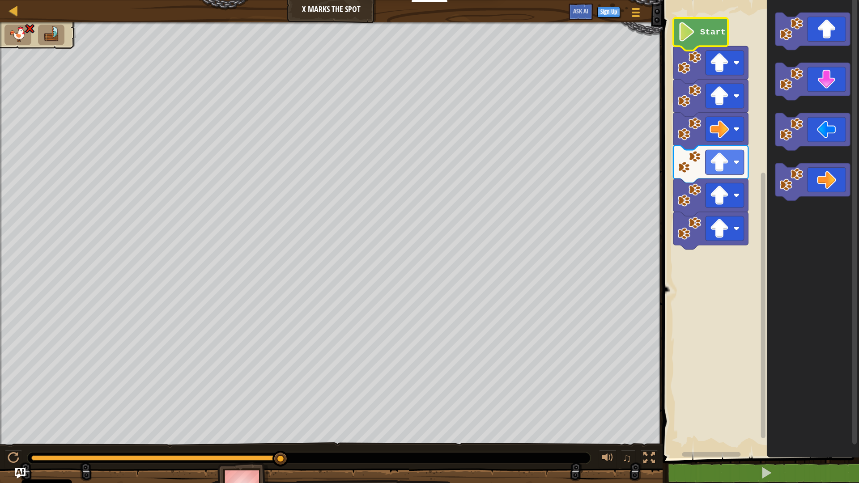
click at [715, 35] on text "Start" at bounding box center [713, 32] width 26 height 10
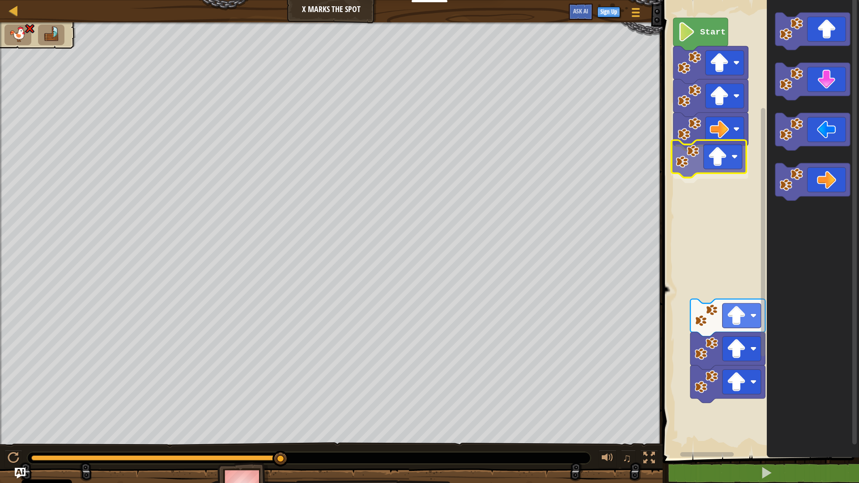
click at [720, 167] on div "Start" at bounding box center [759, 227] width 199 height 463
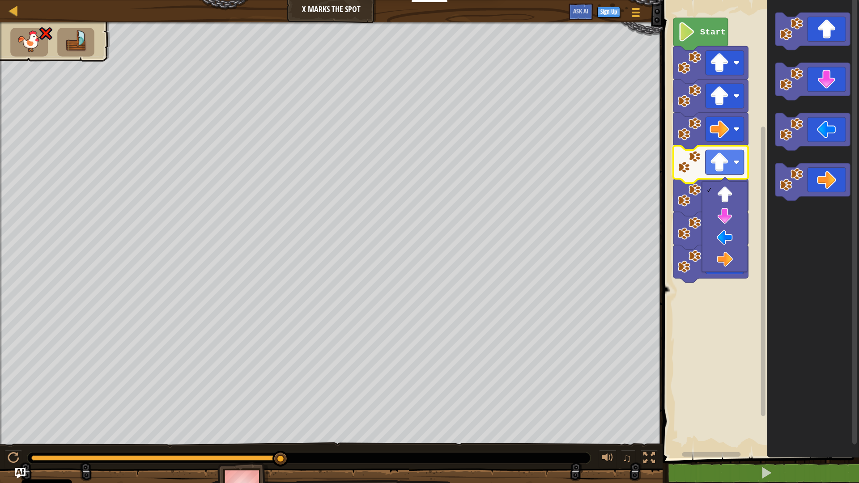
click at [714, 327] on rect "Blockly Workspace" at bounding box center [759, 227] width 199 height 463
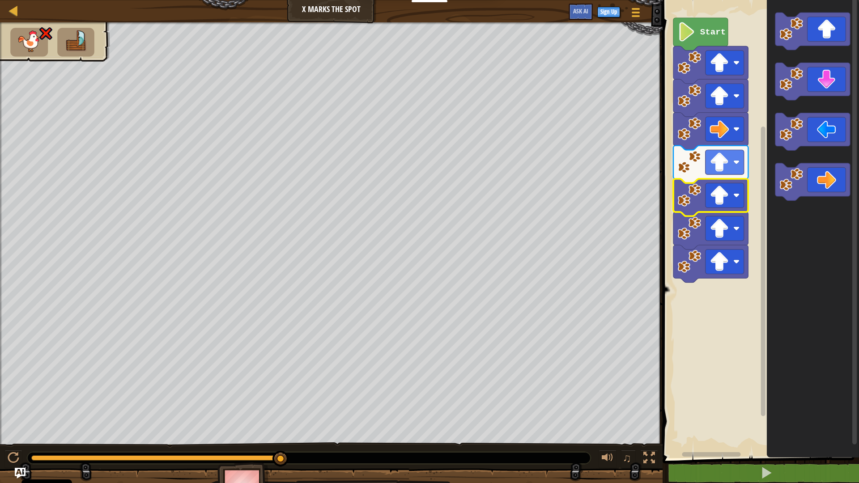
click at [828, 277] on icon "Blockly Workspace" at bounding box center [813, 227] width 92 height 463
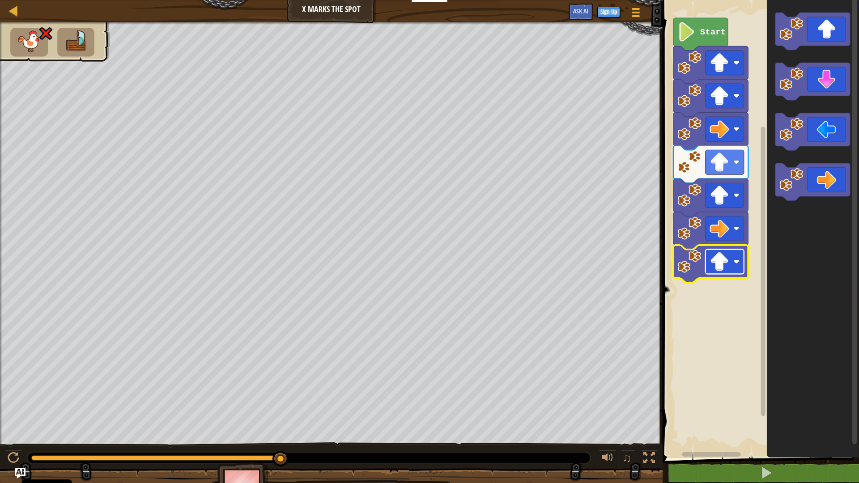
click at [721, 268] on image "Blockly Workspace" at bounding box center [719, 261] width 19 height 19
click at [732, 267] on rect "Blockly Workspace" at bounding box center [725, 262] width 38 height 25
click at [817, 102] on icon "Blockly Workspace" at bounding box center [813, 227] width 92 height 463
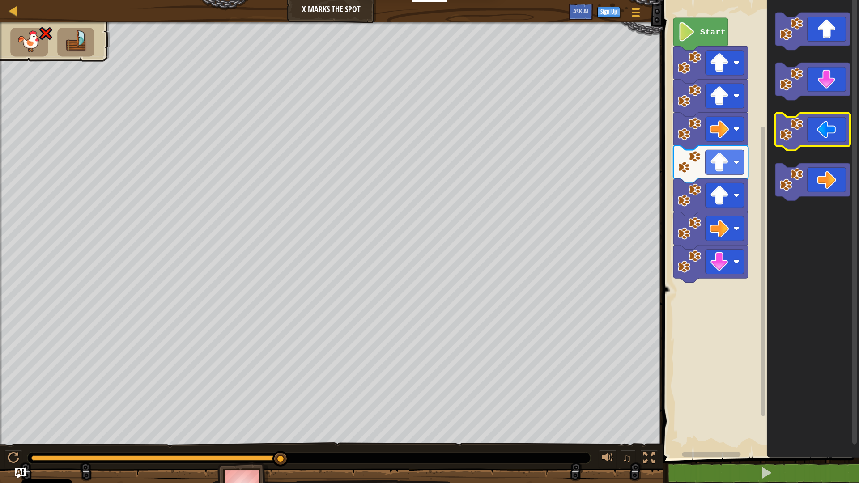
click at [800, 123] on g "Blockly Workspace" at bounding box center [812, 107] width 75 height 188
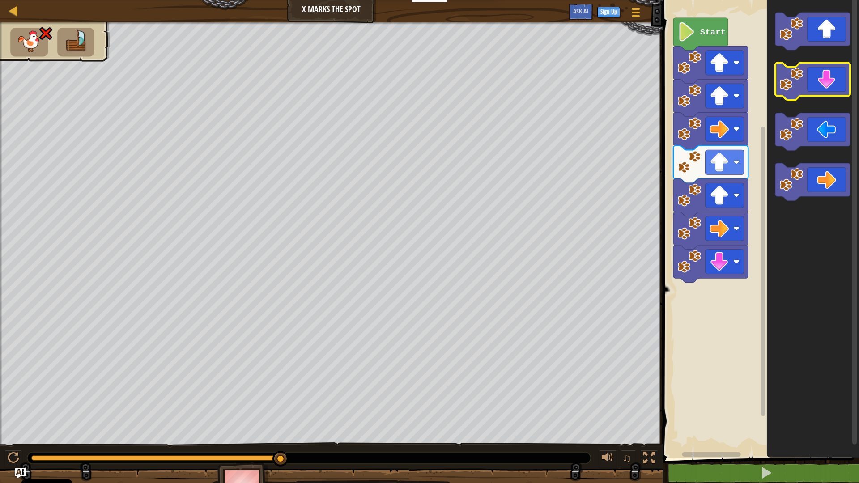
click at [807, 99] on rect "Blockly Workspace" at bounding box center [812, 82] width 75 height 38
click at [776, 202] on icon "Blockly Workspace" at bounding box center [813, 227] width 92 height 463
click at [807, 162] on icon "Blockly Workspace" at bounding box center [813, 227] width 92 height 463
click at [817, 195] on g "Blockly Workspace" at bounding box center [812, 182] width 75 height 38
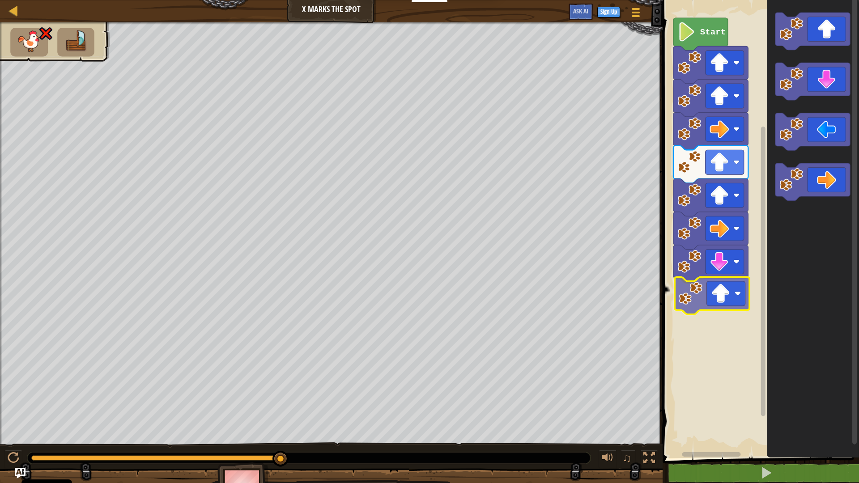
click at [730, 289] on div "Start" at bounding box center [759, 227] width 199 height 463
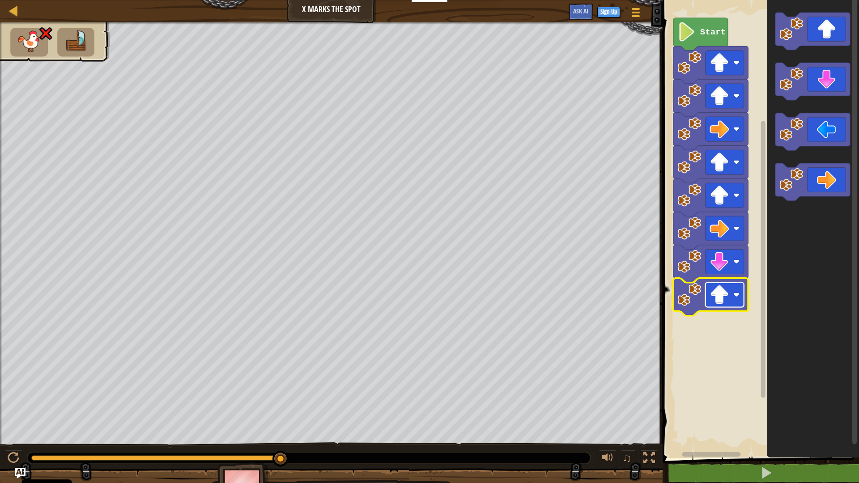
click at [726, 292] on image "Blockly Workspace" at bounding box center [719, 294] width 19 height 19
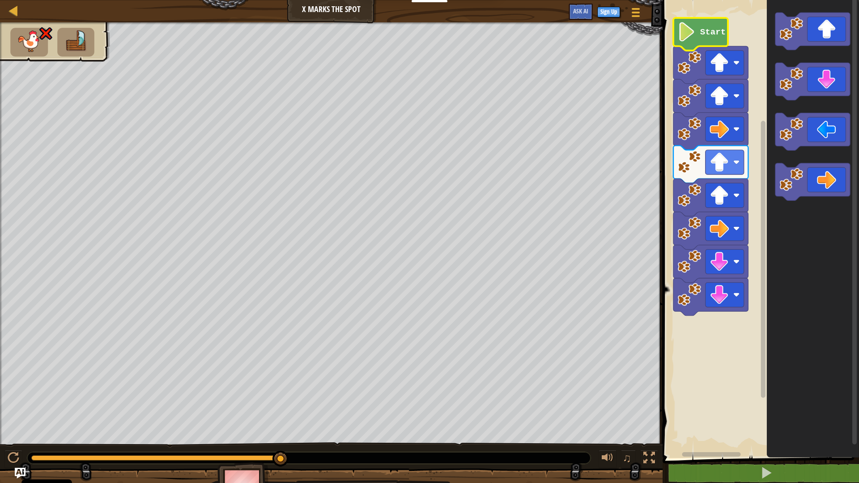
click at [708, 33] on text "Start" at bounding box center [713, 32] width 26 height 10
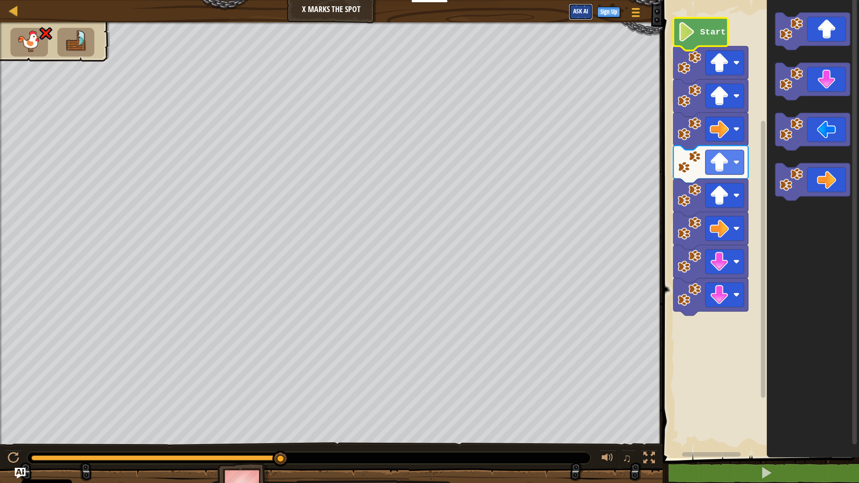
click at [576, 9] on span "Ask AI" at bounding box center [580, 11] width 15 height 9
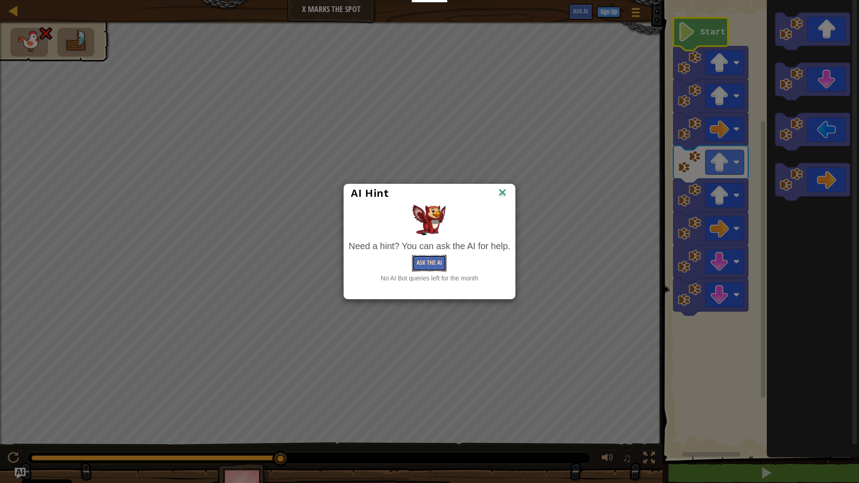
click at [442, 258] on button "Ask the AI" at bounding box center [429, 263] width 34 height 17
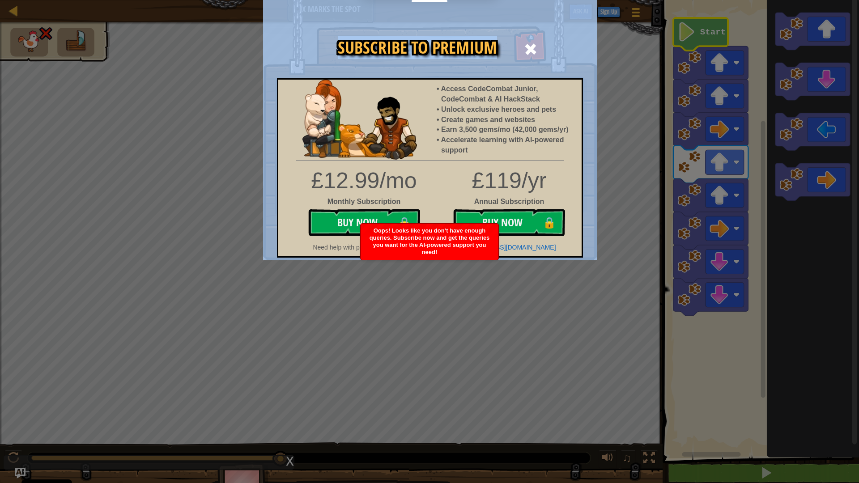
drag, startPoint x: 531, startPoint y: 44, endPoint x: 490, endPoint y: 0, distance: 60.2
click at [490, 27] on div "Subscribe to Premium Access CodeCombat Junior, CodeCombat & AI HackStack Unlock…" at bounding box center [430, 27] width 334 height 1
click at [532, 47] on span at bounding box center [531, 49] width 14 height 14
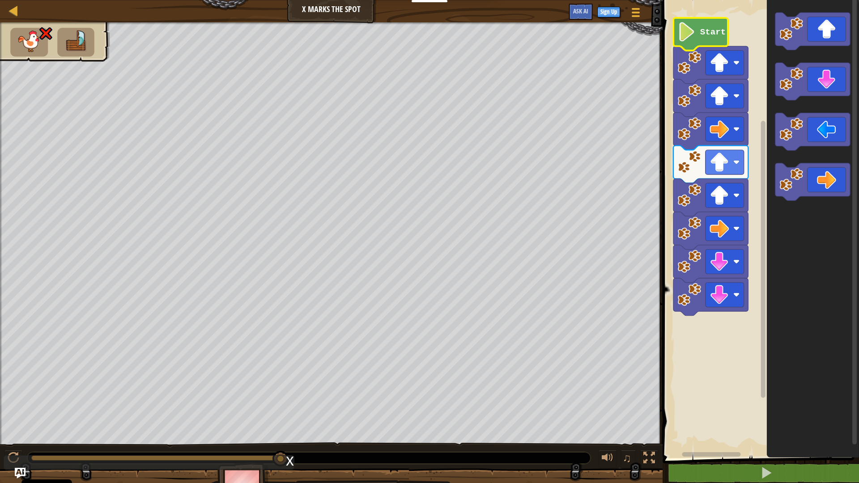
click at [340, 6] on div "Map X Marks the Spot Game Menu Sign Up Ask AI" at bounding box center [331, 11] width 663 height 22
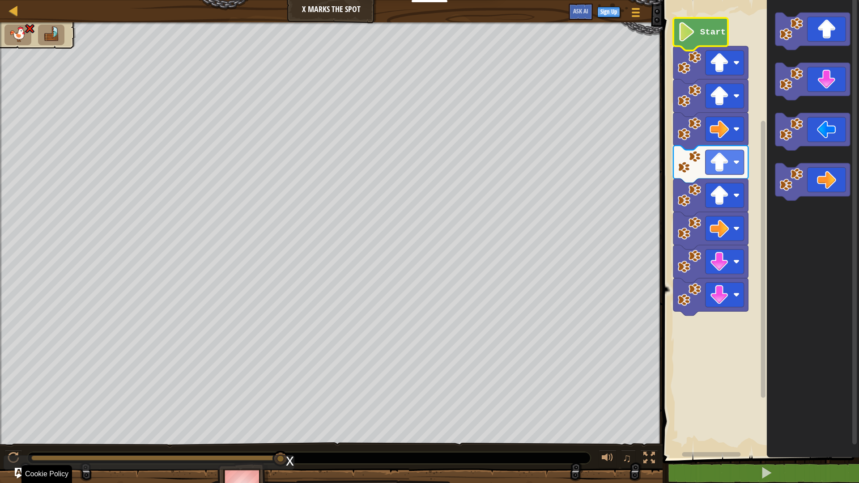
click at [288, 459] on div "x" at bounding box center [290, 460] width 8 height 9
drag, startPoint x: 281, startPoint y: 455, endPoint x: 0, endPoint y: 417, distance: 283.4
click at [0, 435] on div "♫ Brown Rat" at bounding box center [429, 263] width 859 height 483
click at [697, 34] on icon "Blockly Workspace" at bounding box center [700, 34] width 55 height 33
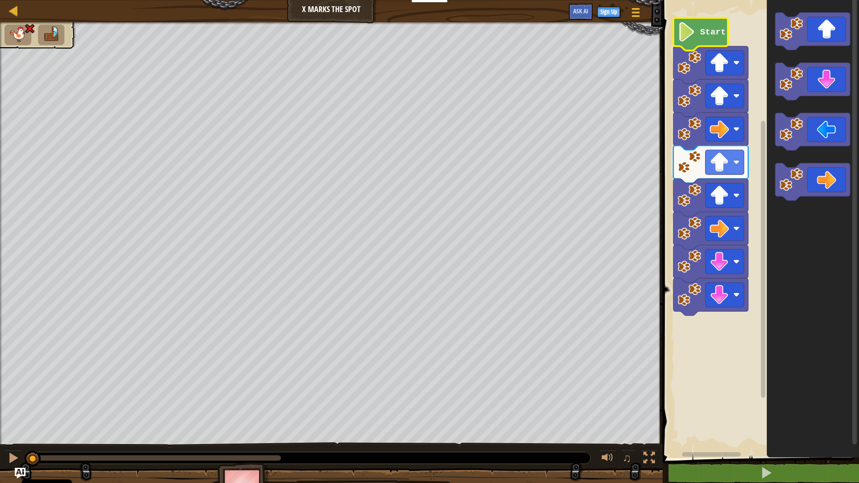
click at [697, 34] on icon "Blockly Workspace" at bounding box center [700, 34] width 55 height 33
drag, startPoint x: 21, startPoint y: 457, endPoint x: 53, endPoint y: 443, distance: 35.7
click at [86, 452] on div "♫" at bounding box center [331, 456] width 663 height 27
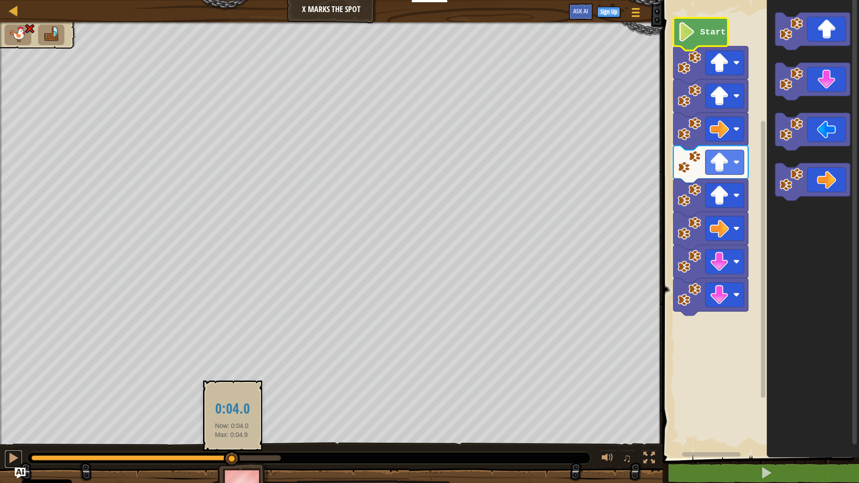
drag, startPoint x: 27, startPoint y: 452, endPoint x: 232, endPoint y: 460, distance: 204.6
click at [232, 460] on div at bounding box center [232, 459] width 16 height 16
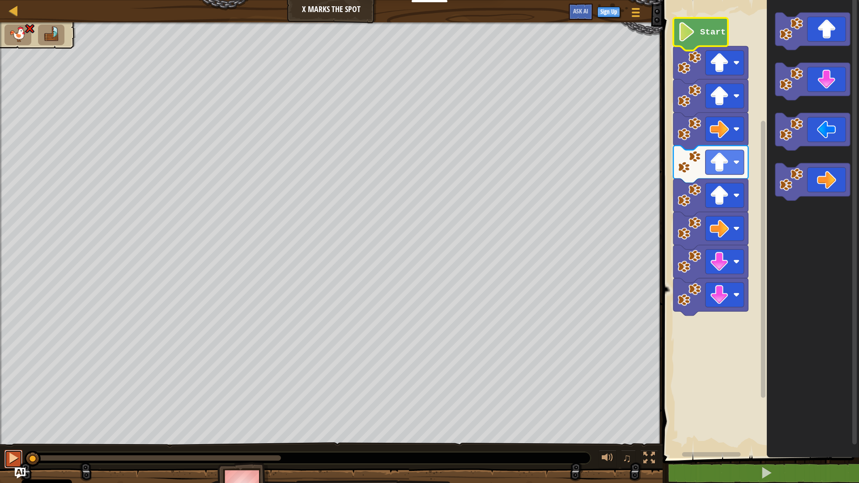
drag, startPoint x: 232, startPoint y: 460, endPoint x: 8, endPoint y: 458, distance: 223.7
click at [9, 458] on div "♫" at bounding box center [331, 456] width 663 height 27
click at [7, 457] on button at bounding box center [13, 459] width 18 height 18
click at [30, 26] on div at bounding box center [331, 233] width 663 height 422
